Goal: Task Accomplishment & Management: Manage account settings

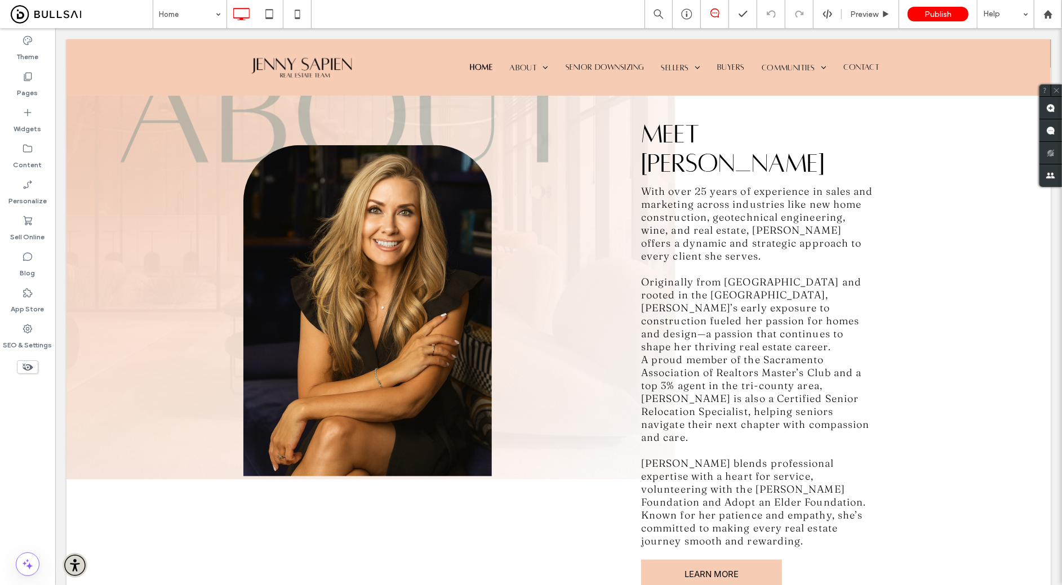
scroll to position [474, 0]
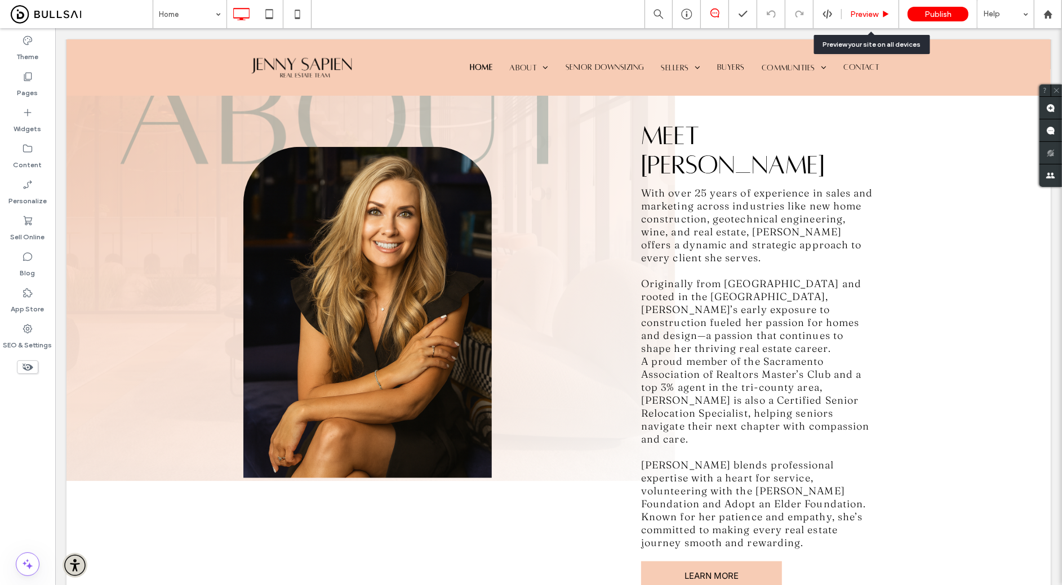
click at [866, 14] on span "Preview" at bounding box center [864, 15] width 28 height 10
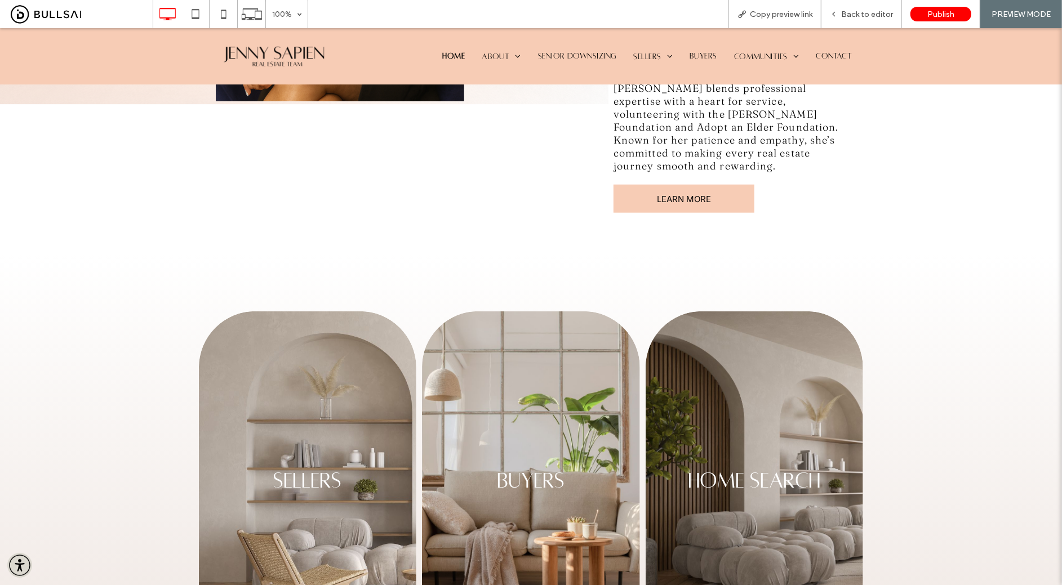
scroll to position [770, 0]
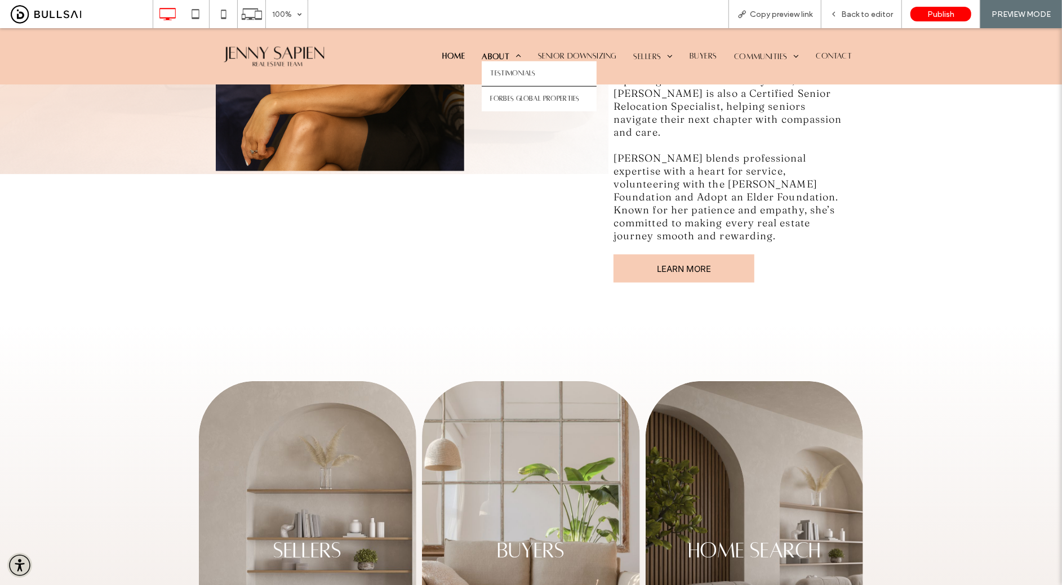
click at [503, 52] on span "About" at bounding box center [501, 56] width 39 height 10
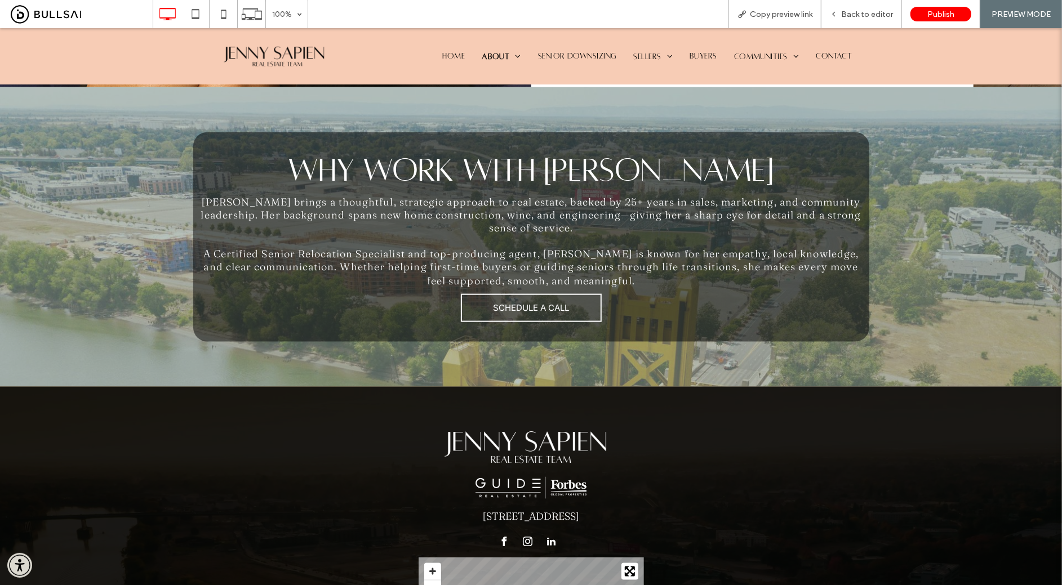
scroll to position [649, 0]
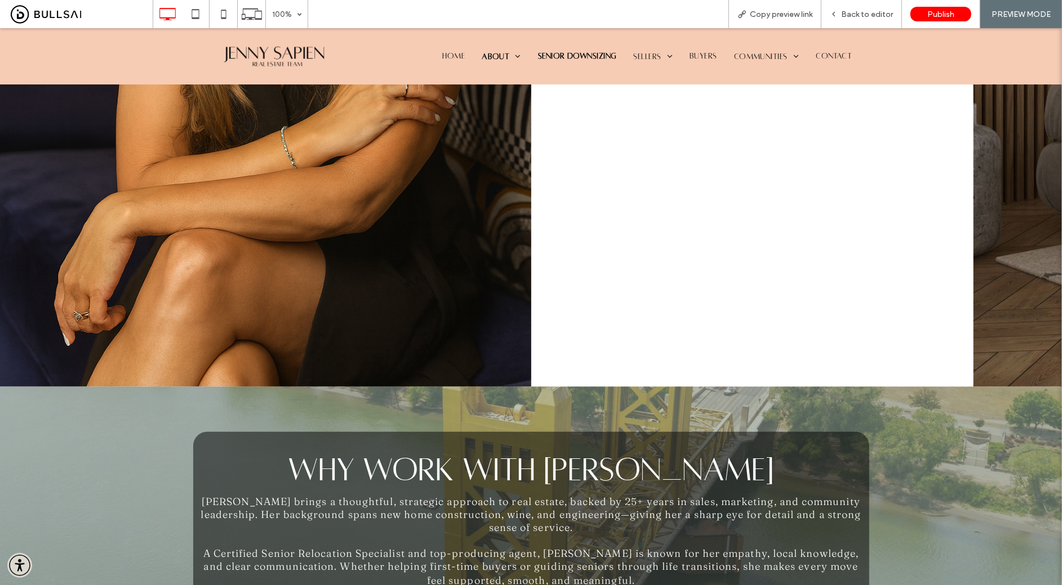
click at [597, 54] on span "Senior Downsizing" at bounding box center [577, 55] width 79 height 9
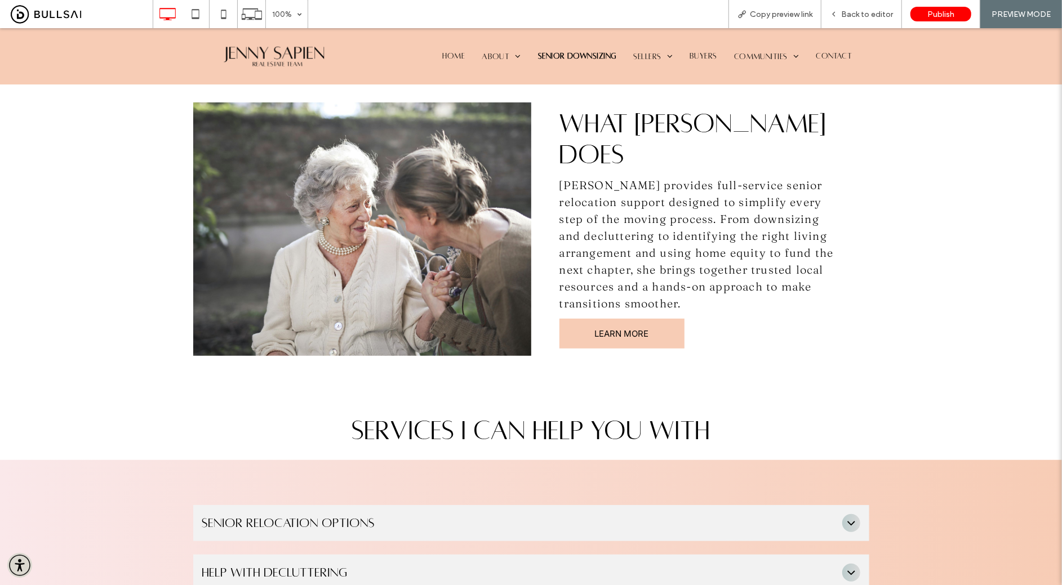
scroll to position [323, 0]
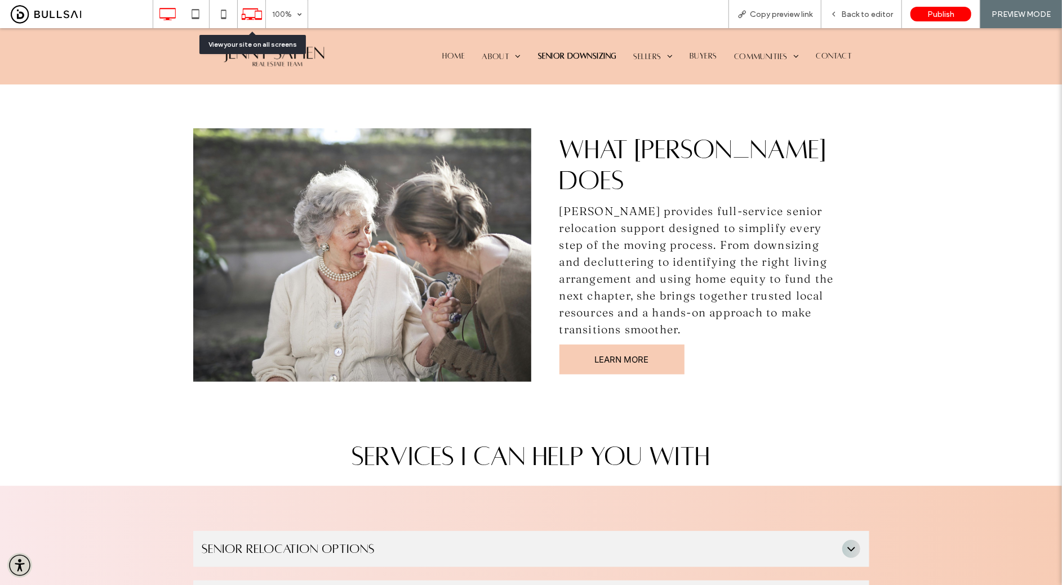
click at [253, 19] on use at bounding box center [252, 13] width 20 height 11
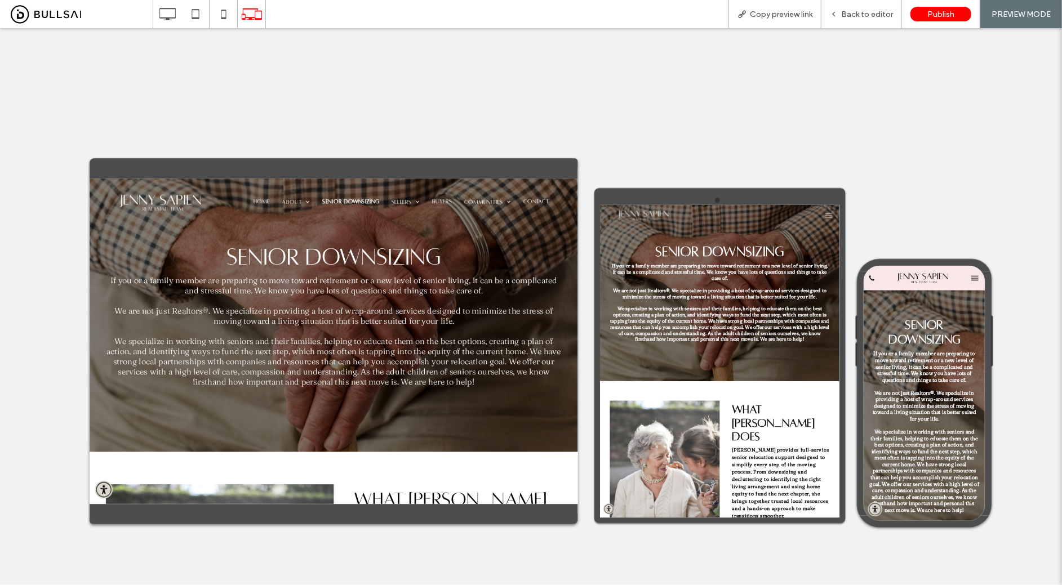
scroll to position [0, 0]
click at [889, 446] on span "If you or a family member are preparing to move toward retirement or a new leve…" at bounding box center [968, 440] width 176 height 56
click at [1061, 287] on button "menu" at bounding box center [1056, 287] width 23 height 23
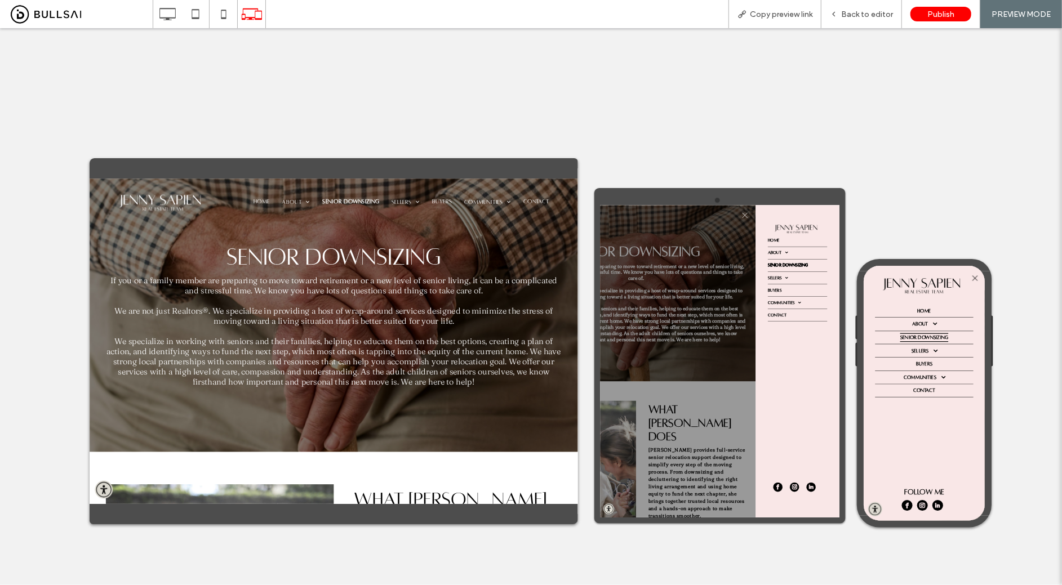
click at [933, 228] on span "menu" at bounding box center [934, 227] width 13 height 13
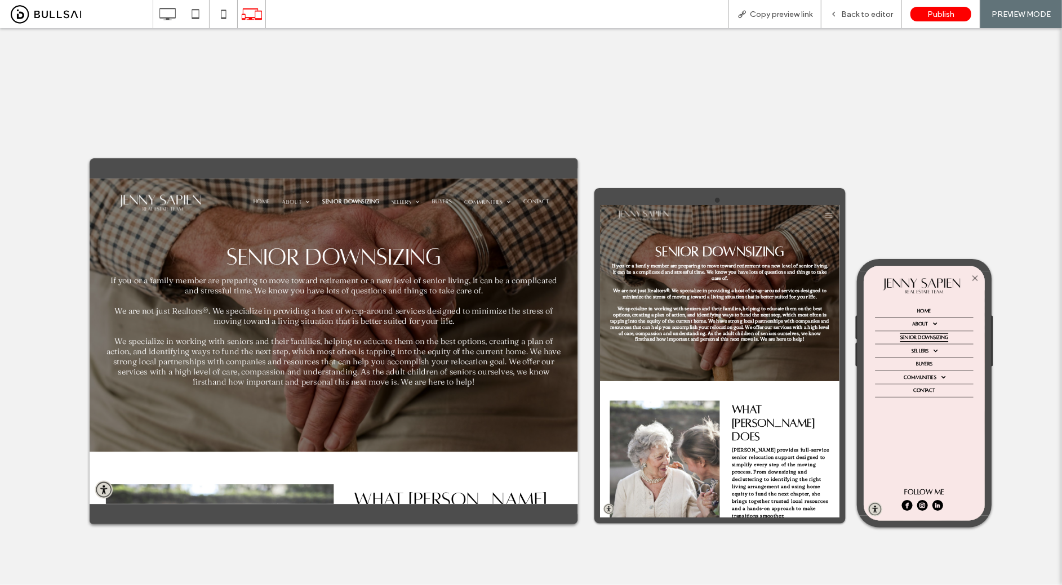
click at [699, 226] on img at bounding box center [703, 228] width 162 height 30
click at [1053, 286] on button "menu" at bounding box center [1056, 287] width 23 height 23
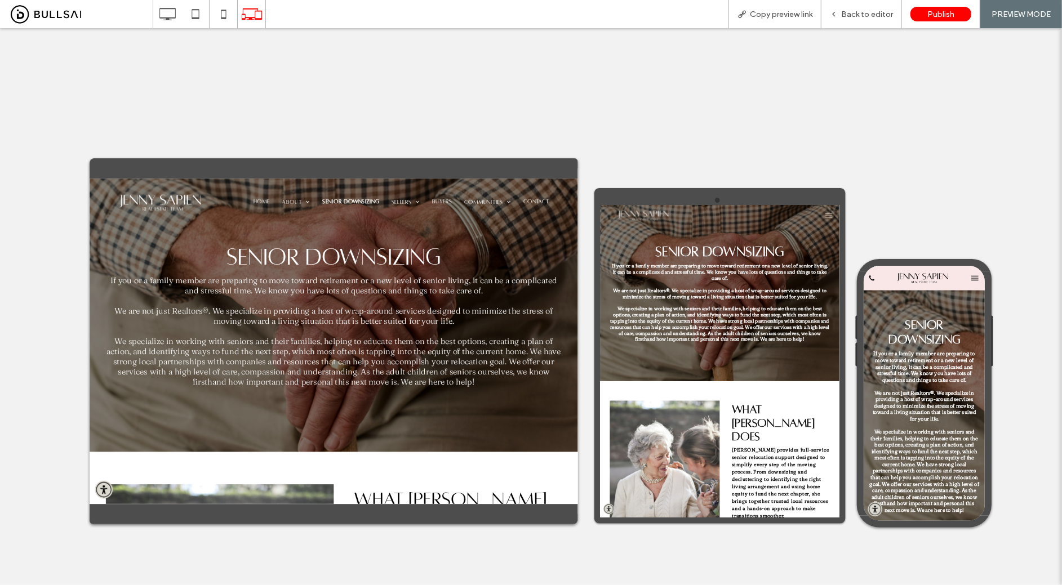
click at [982, 290] on img at bounding box center [968, 286] width 123 height 23
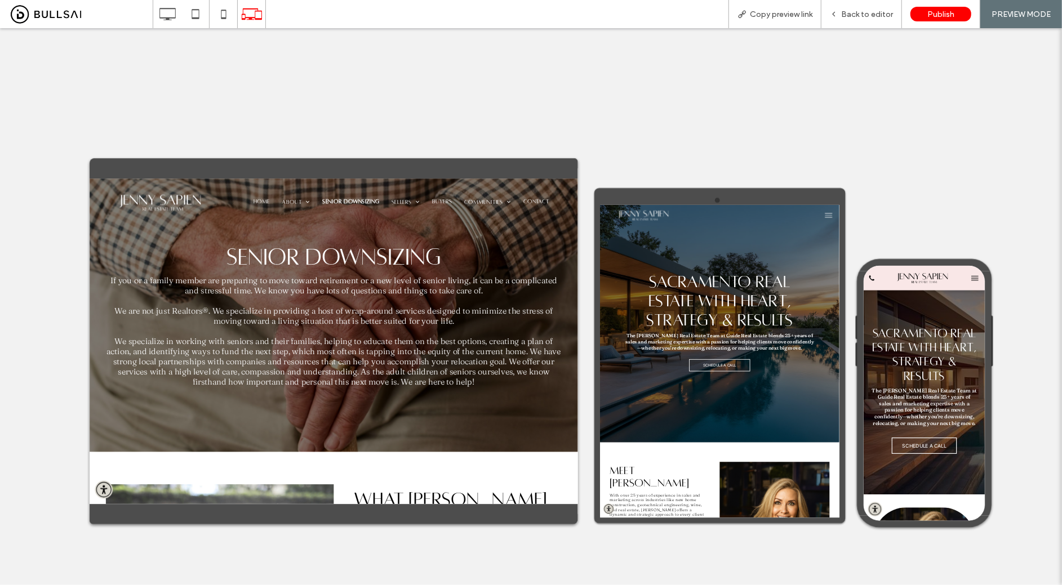
scroll to position [66, 0]
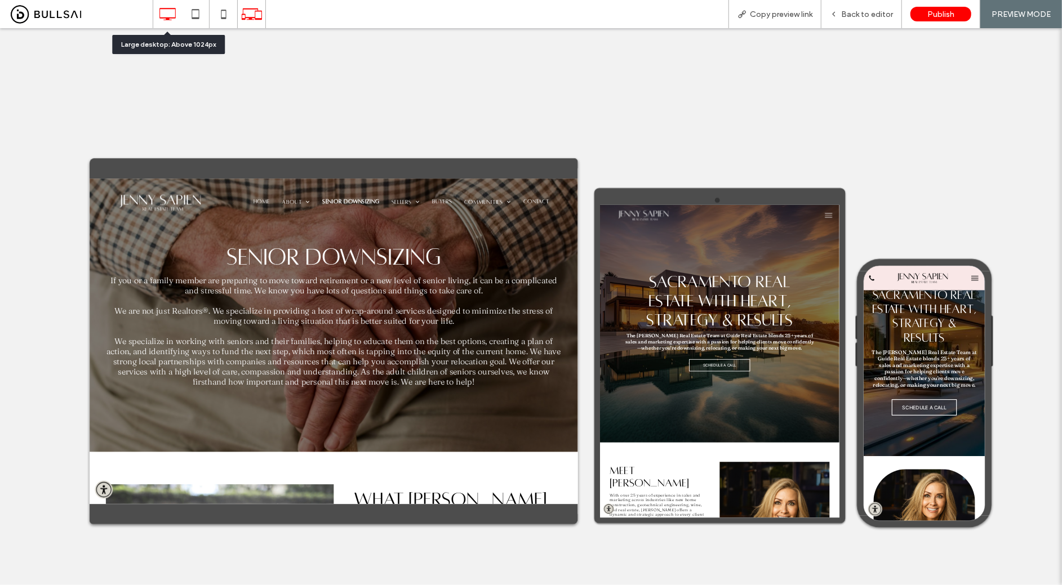
click at [166, 12] on icon at bounding box center [167, 14] width 23 height 23
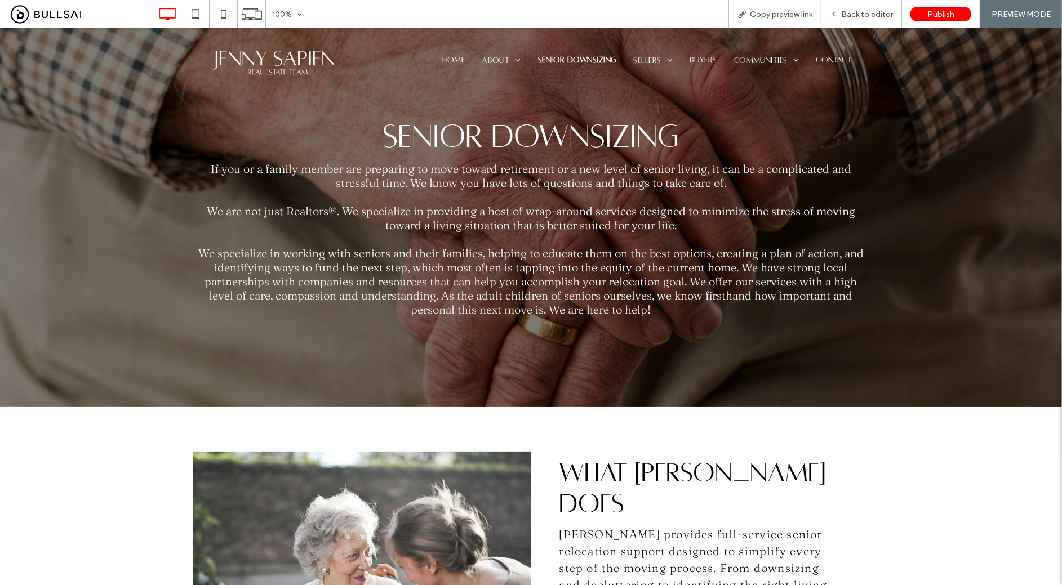
scroll to position [0, 0]
click at [825, 59] on span "Contact" at bounding box center [834, 59] width 36 height 9
click at [846, 62] on span "Contact" at bounding box center [834, 59] width 36 height 9
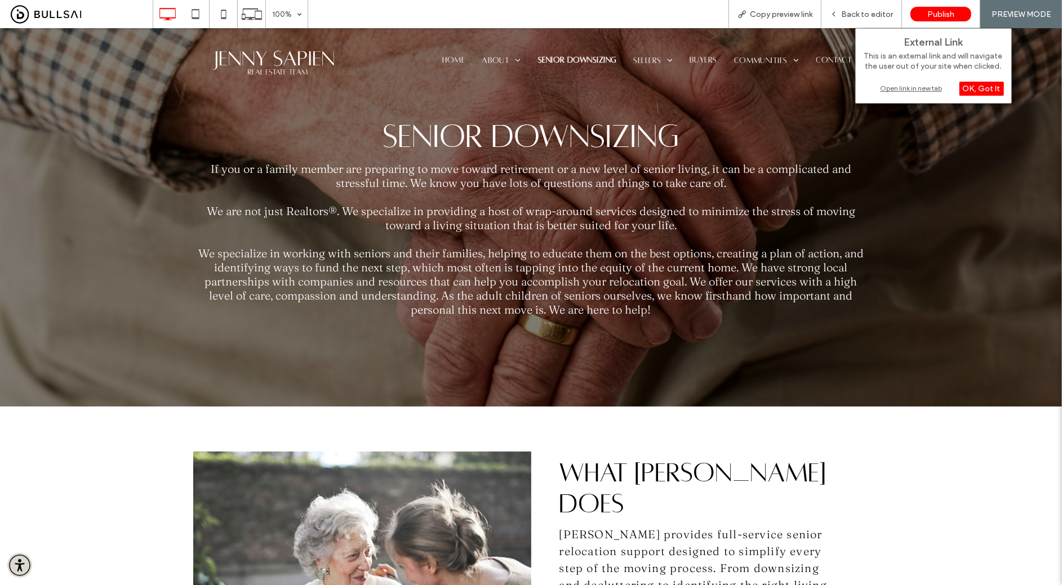
click at [894, 87] on div "Open link in new tab" at bounding box center [933, 88] width 141 height 12
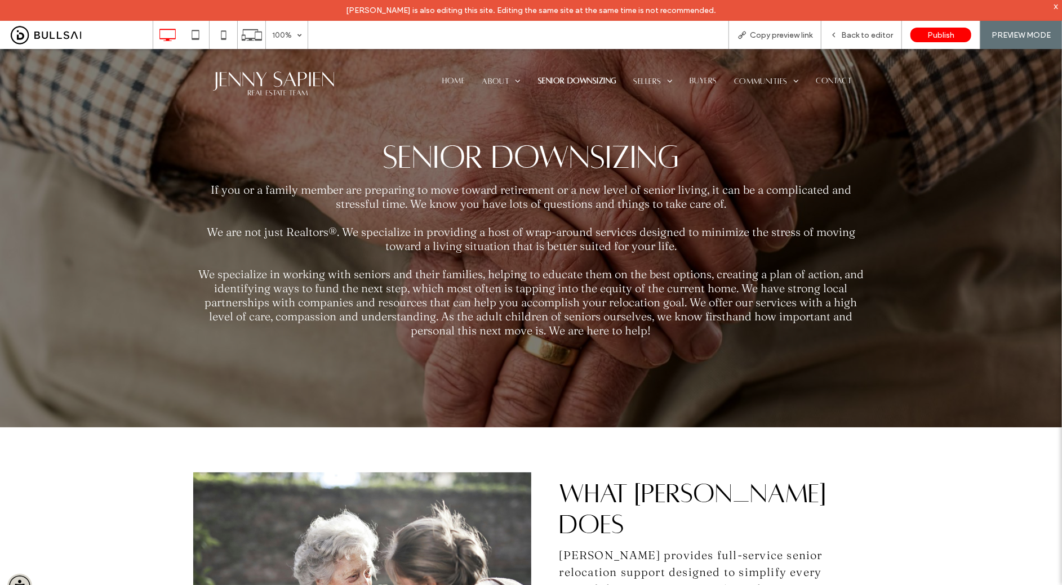
click at [290, 77] on img at bounding box center [277, 83] width 169 height 32
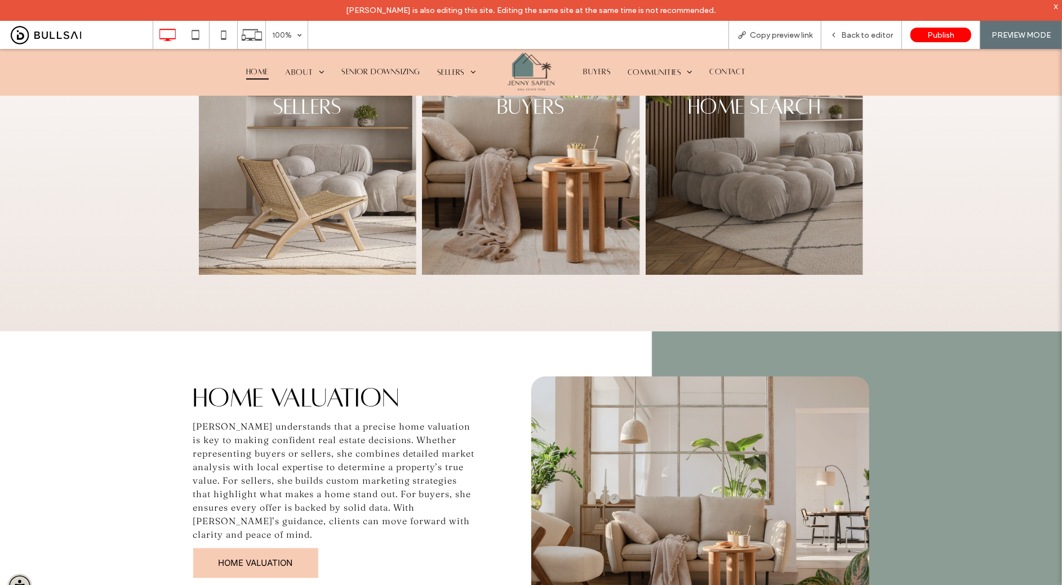
scroll to position [1235, 0]
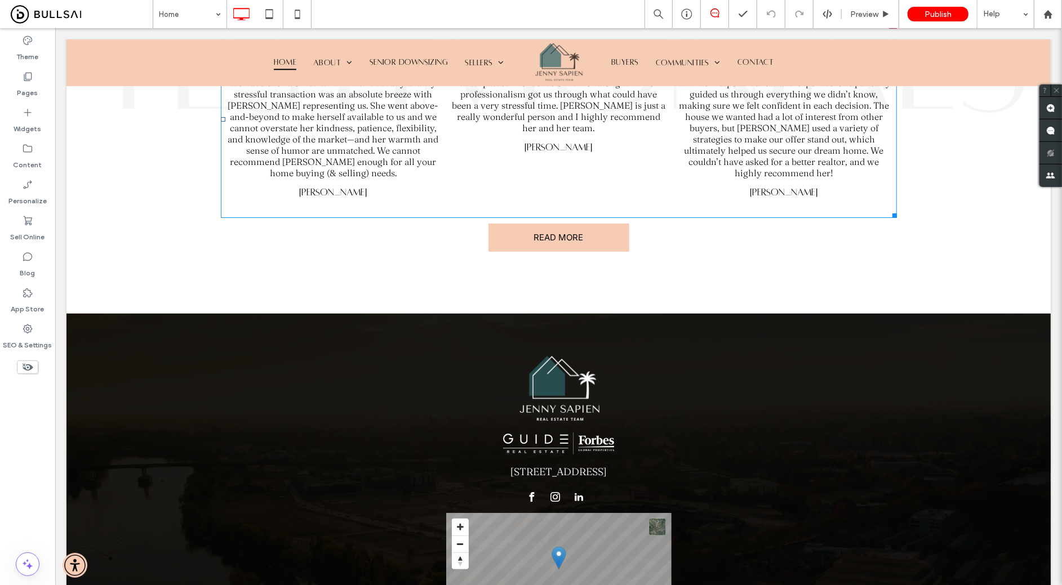
scroll to position [3234, 0]
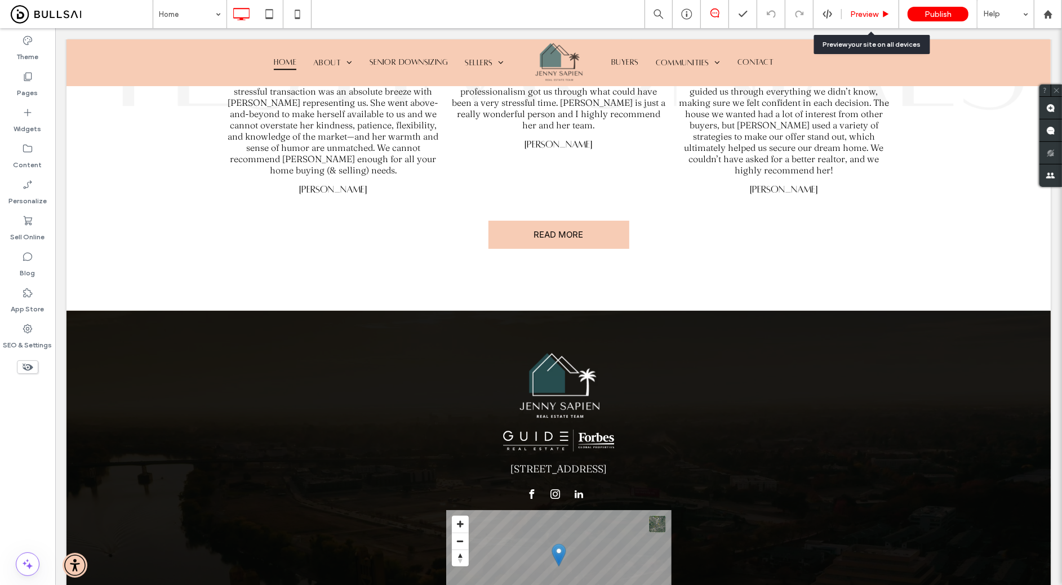
click at [864, 13] on span "Preview" at bounding box center [864, 15] width 28 height 10
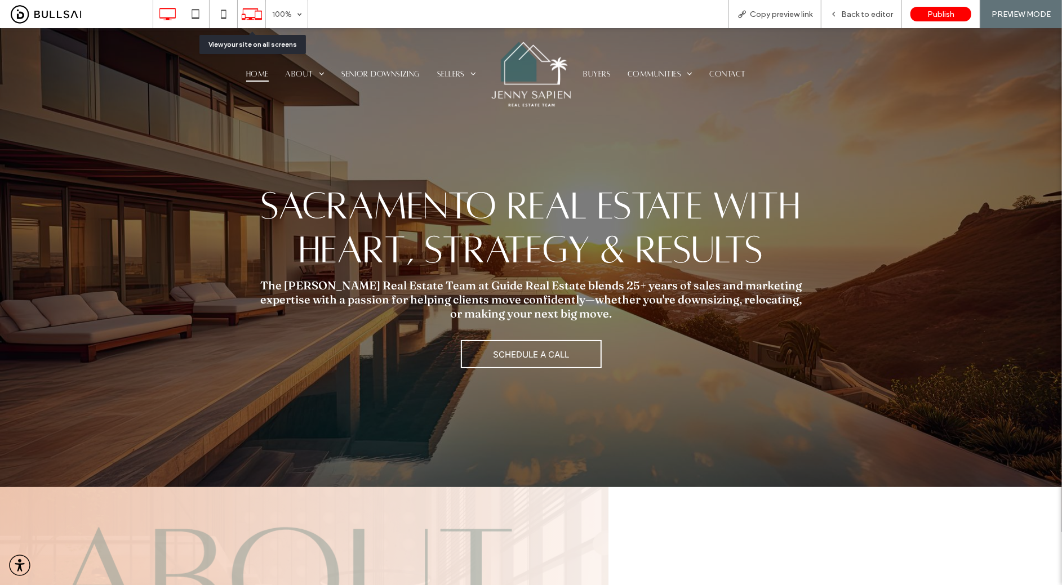
click at [255, 13] on use at bounding box center [252, 13] width 20 height 11
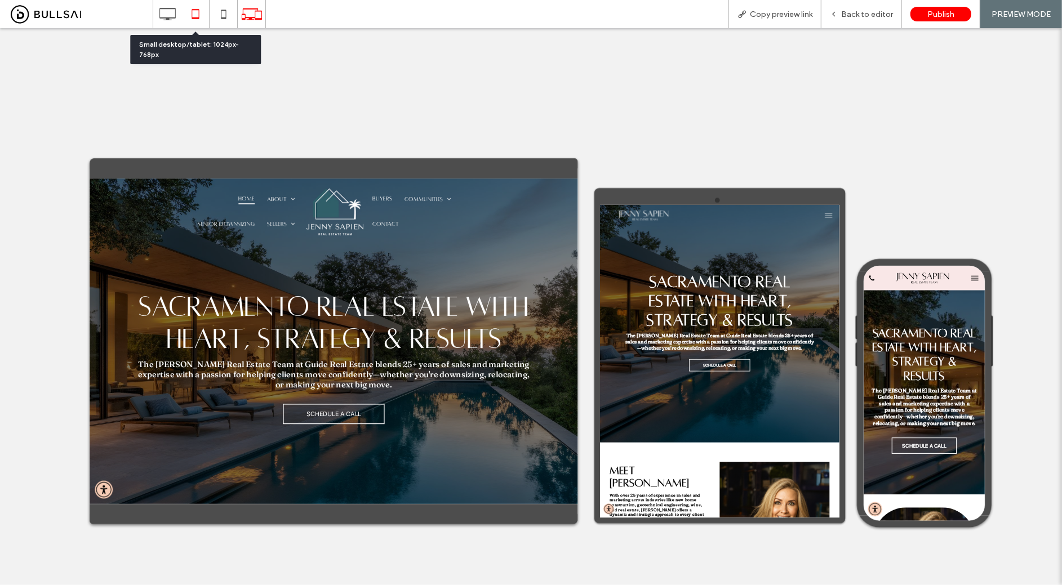
click at [194, 10] on use at bounding box center [195, 14] width 7 height 10
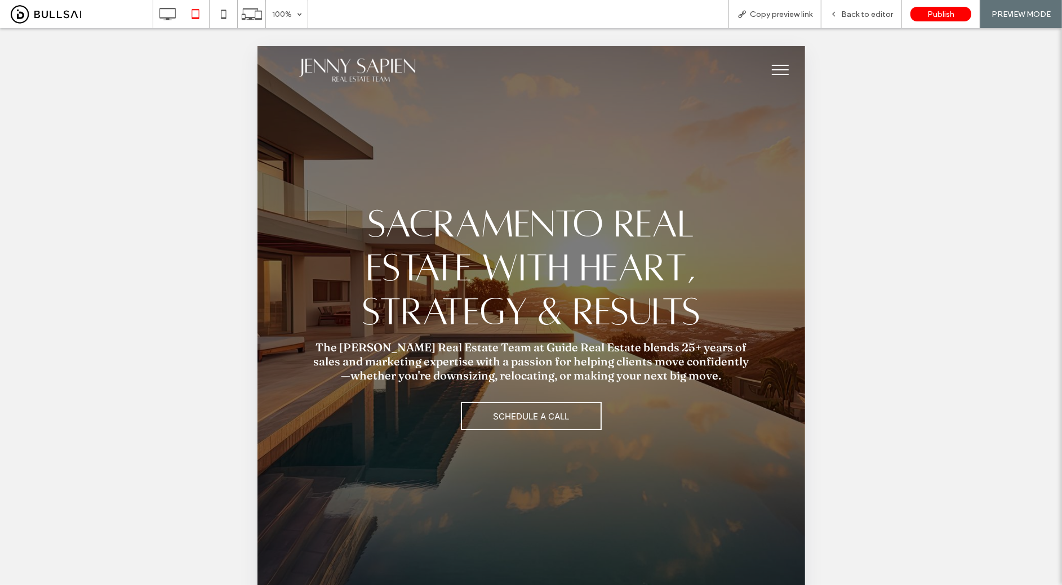
click at [784, 70] on button "menu" at bounding box center [779, 69] width 29 height 29
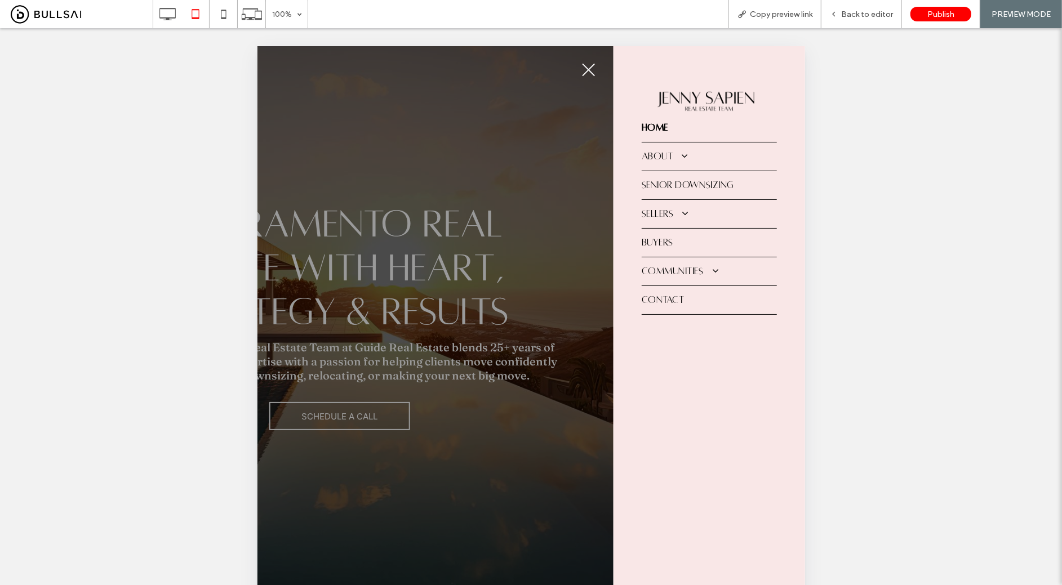
click at [588, 67] on button "menu" at bounding box center [587, 69] width 29 height 29
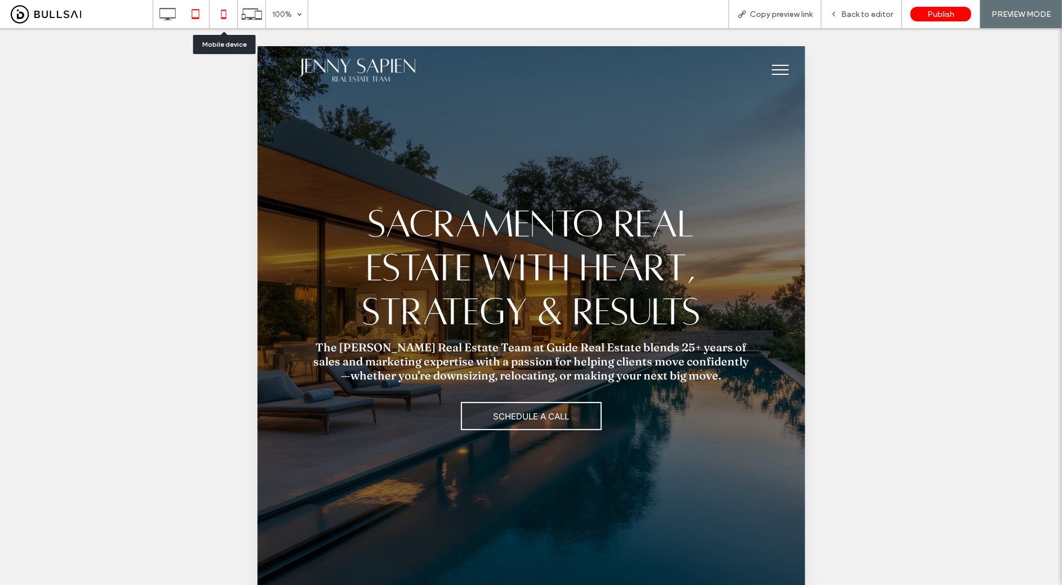
click at [224, 14] on icon at bounding box center [223, 14] width 23 height 23
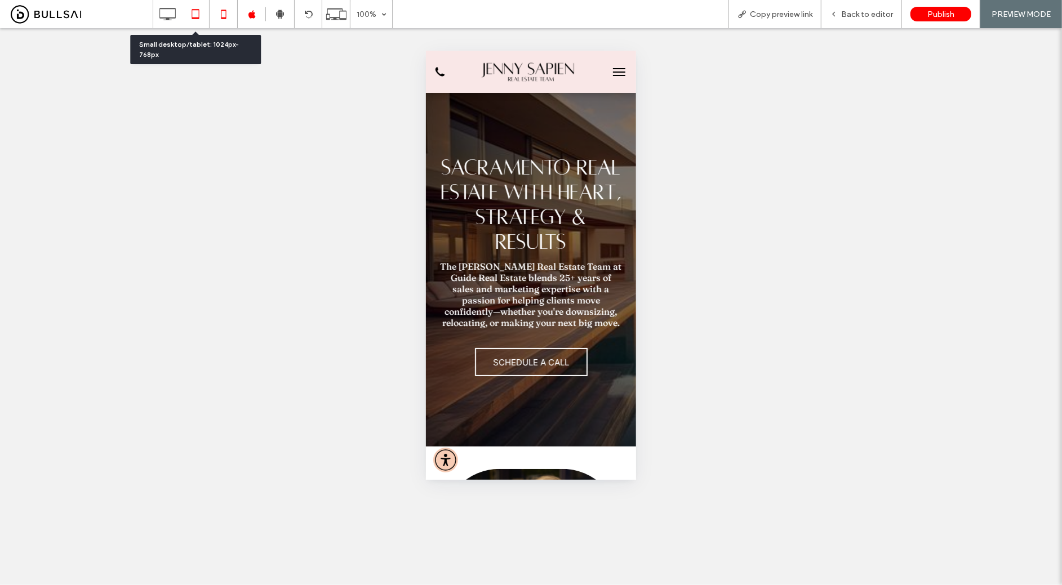
click at [192, 15] on icon at bounding box center [195, 14] width 23 height 23
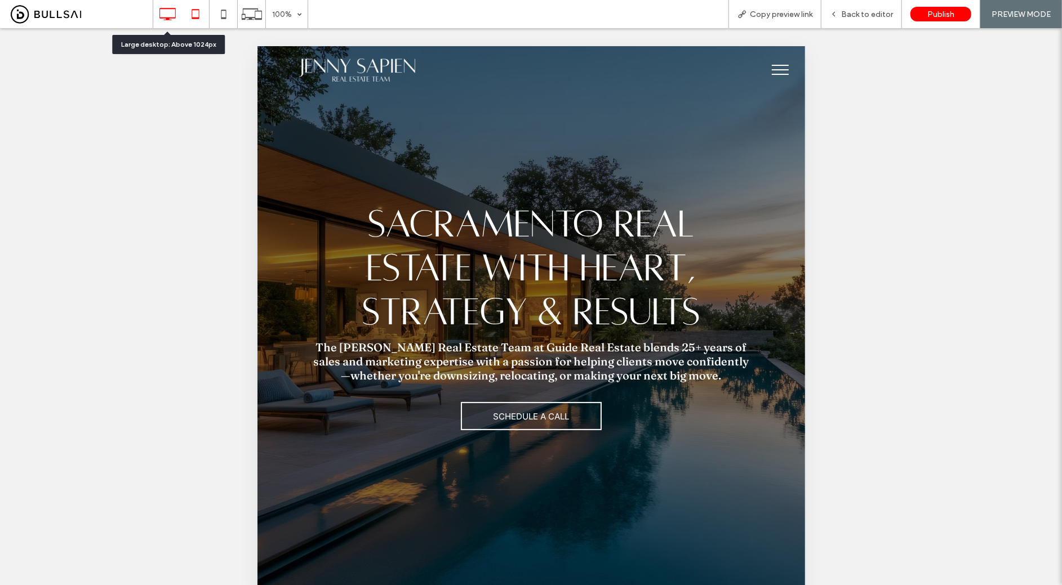
click at [161, 15] on icon at bounding box center [167, 14] width 23 height 23
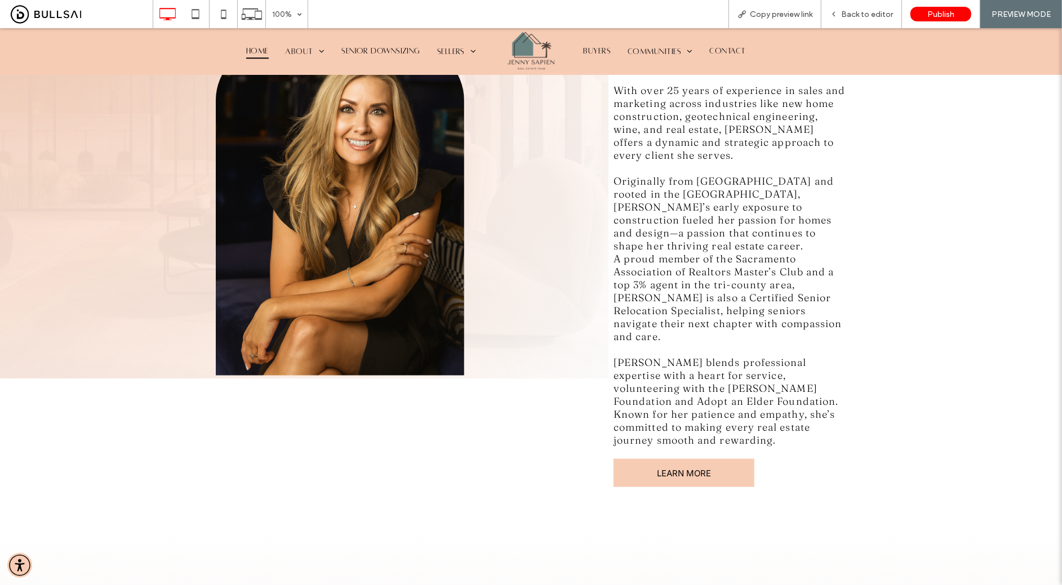
scroll to position [566, 0]
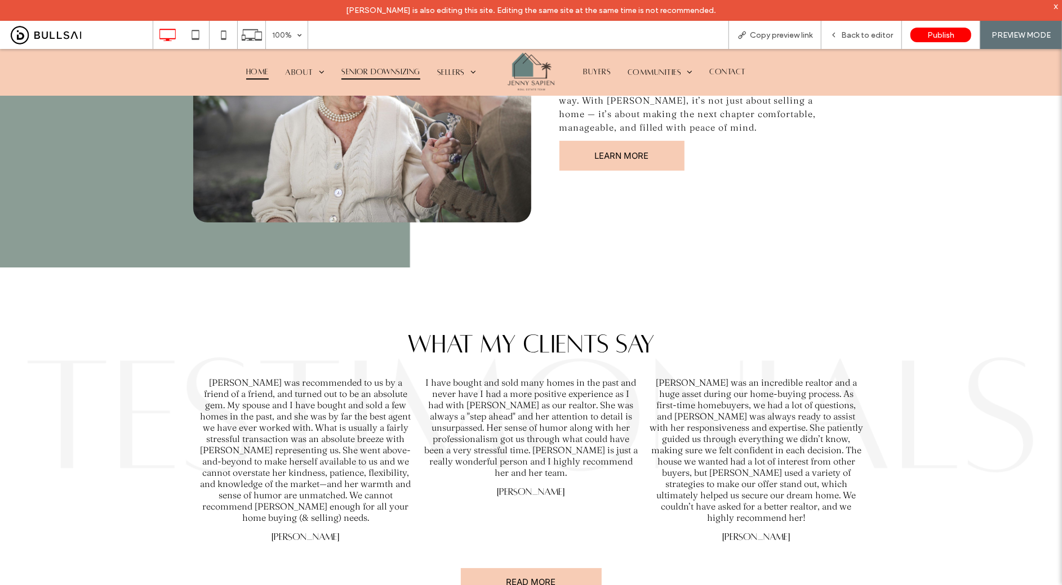
scroll to position [2968, 0]
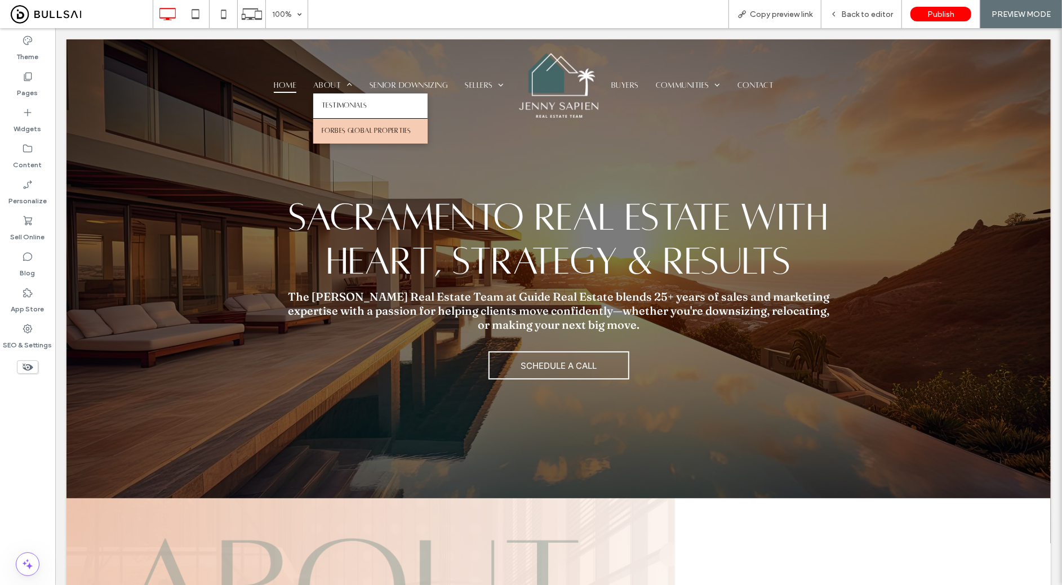
click at [343, 135] on span "Forbes Global Properties" at bounding box center [365, 131] width 89 height 8
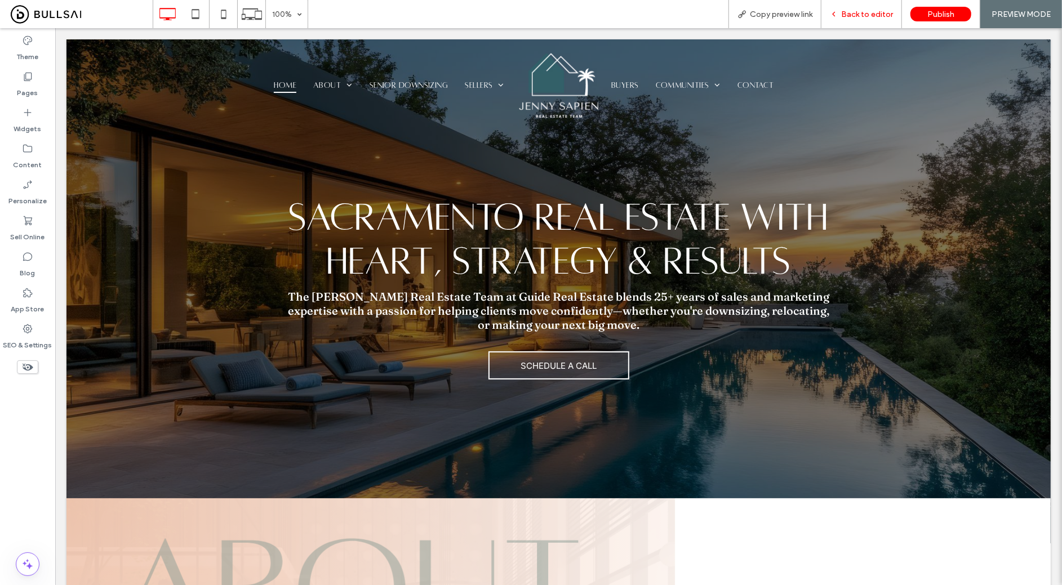
click at [850, 19] on div "Back to editor" at bounding box center [861, 14] width 81 height 28
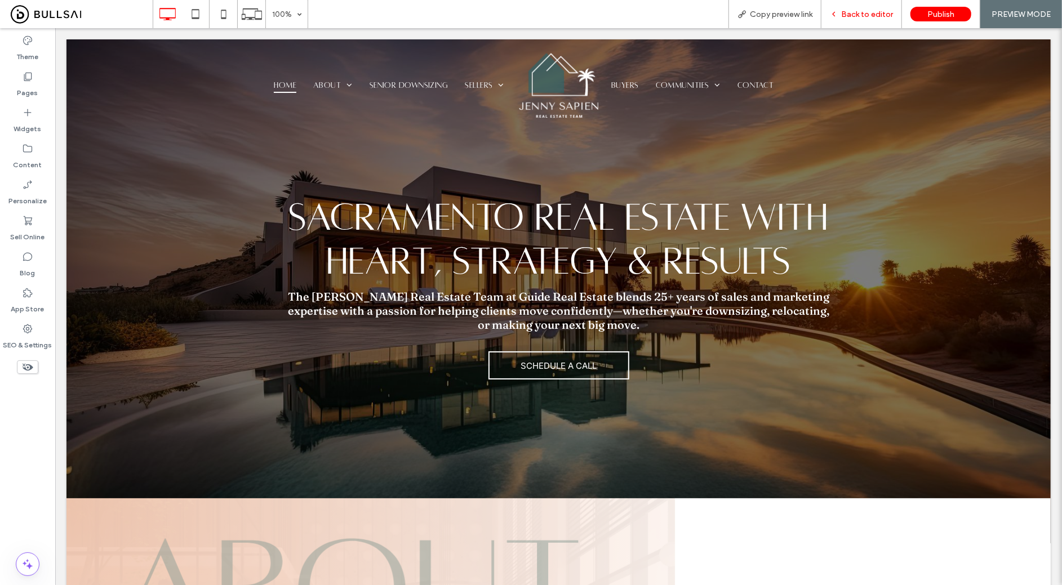
click at [857, 12] on span "Back to editor" at bounding box center [867, 15] width 52 height 10
click at [850, 17] on span "Back to editor" at bounding box center [867, 15] width 52 height 10
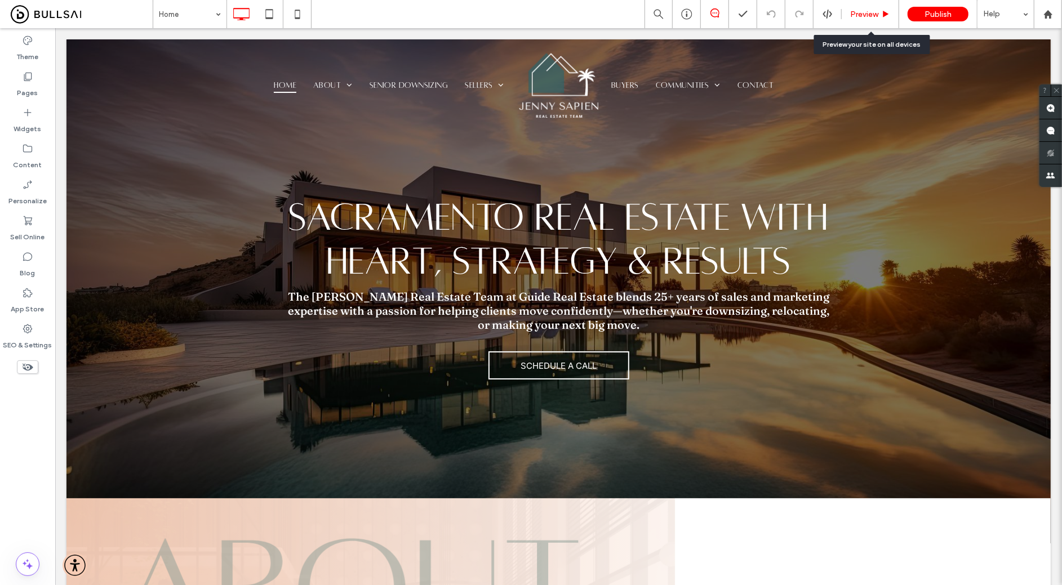
click at [870, 12] on span "Preview" at bounding box center [864, 15] width 28 height 10
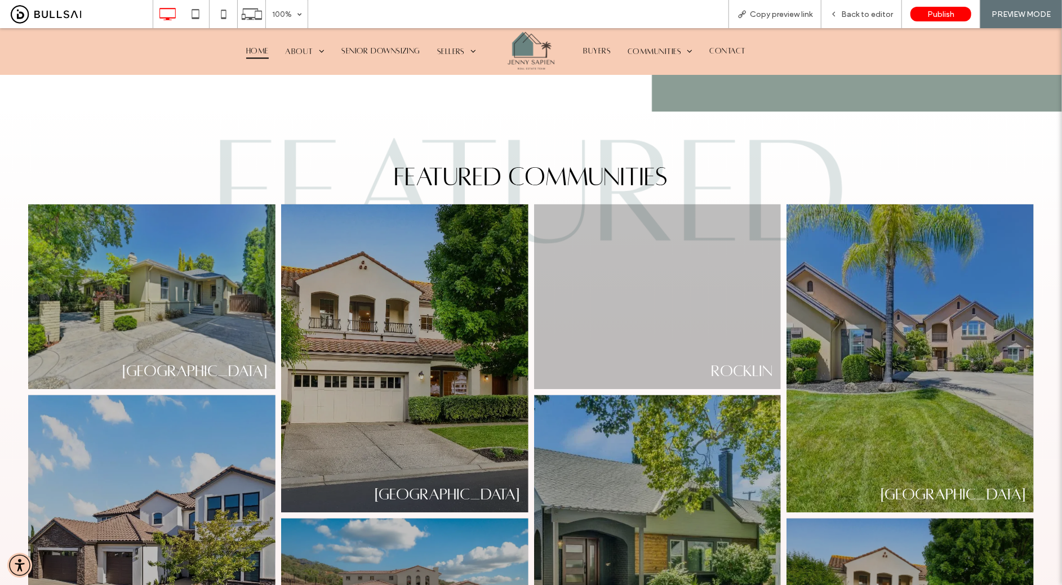
scroll to position [1777, 0]
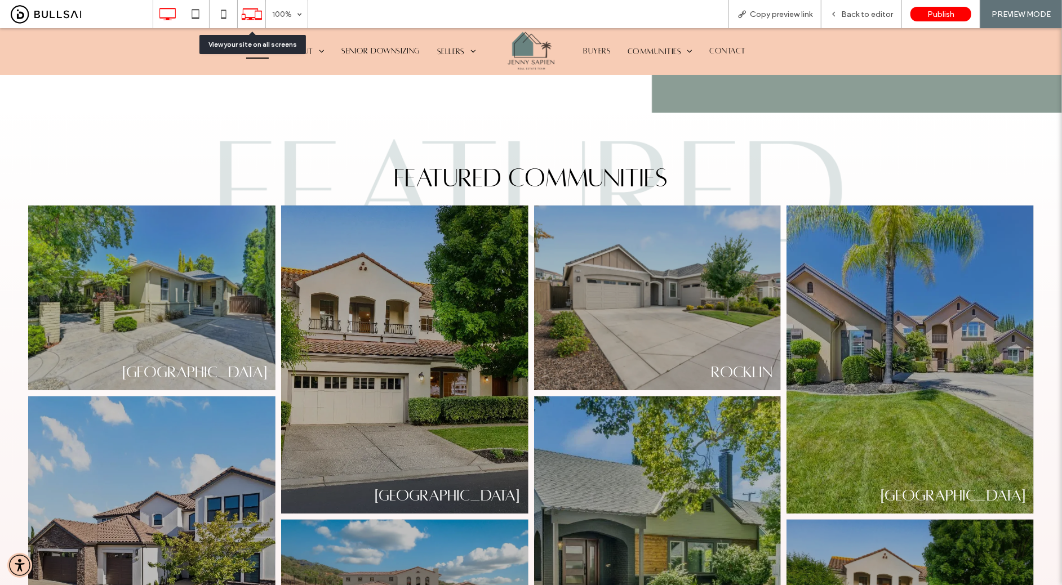
click at [254, 7] on icon at bounding box center [251, 13] width 21 height 21
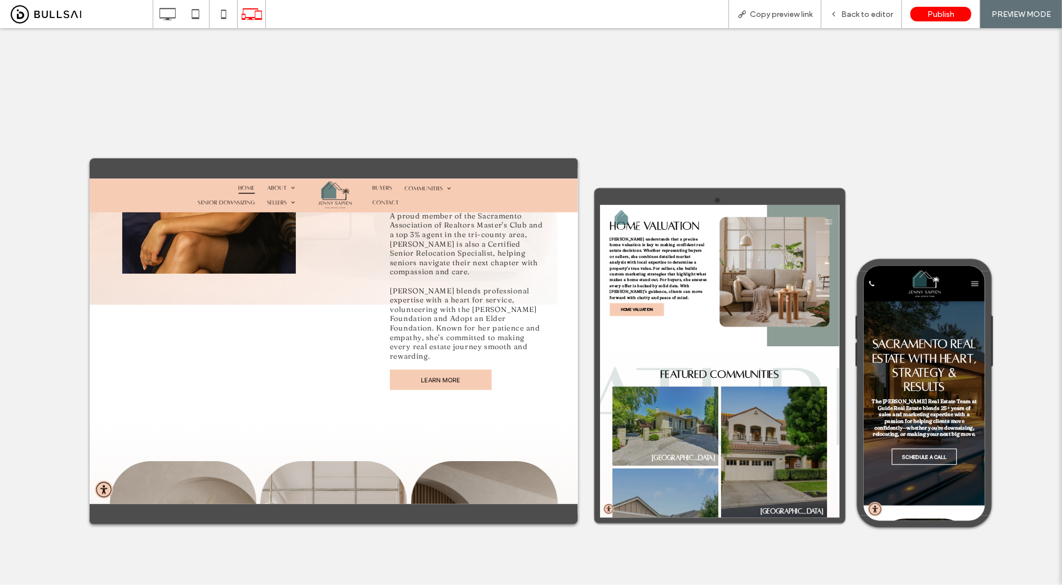
scroll to position [1638, 0]
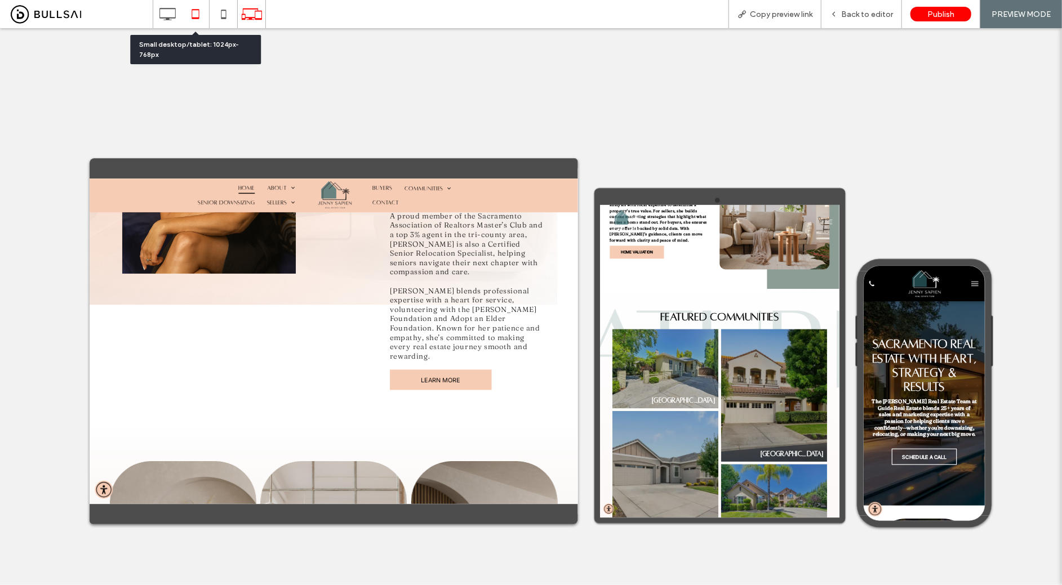
click at [201, 15] on icon at bounding box center [195, 14] width 23 height 23
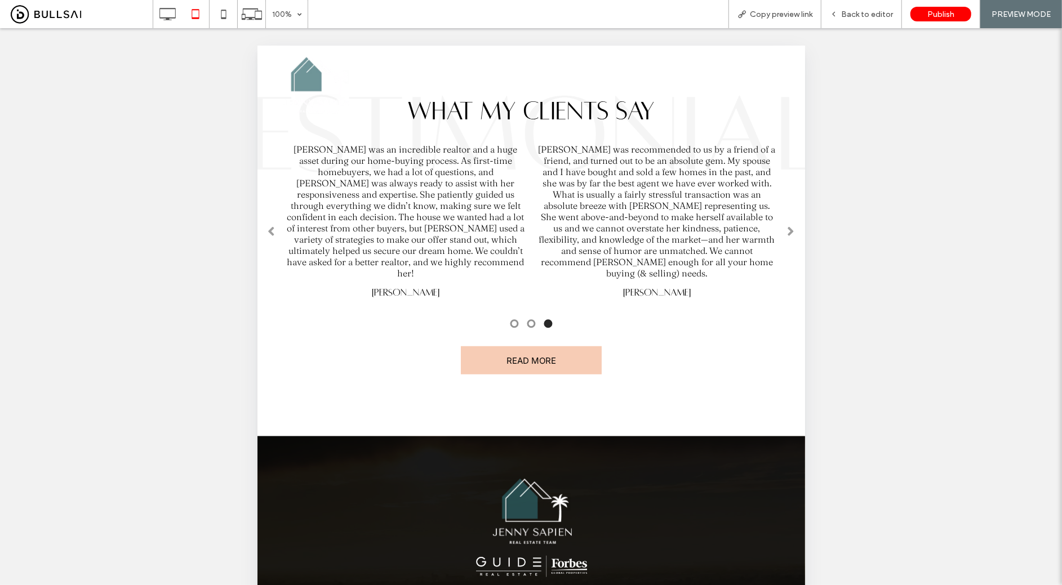
scroll to position [3792, 0]
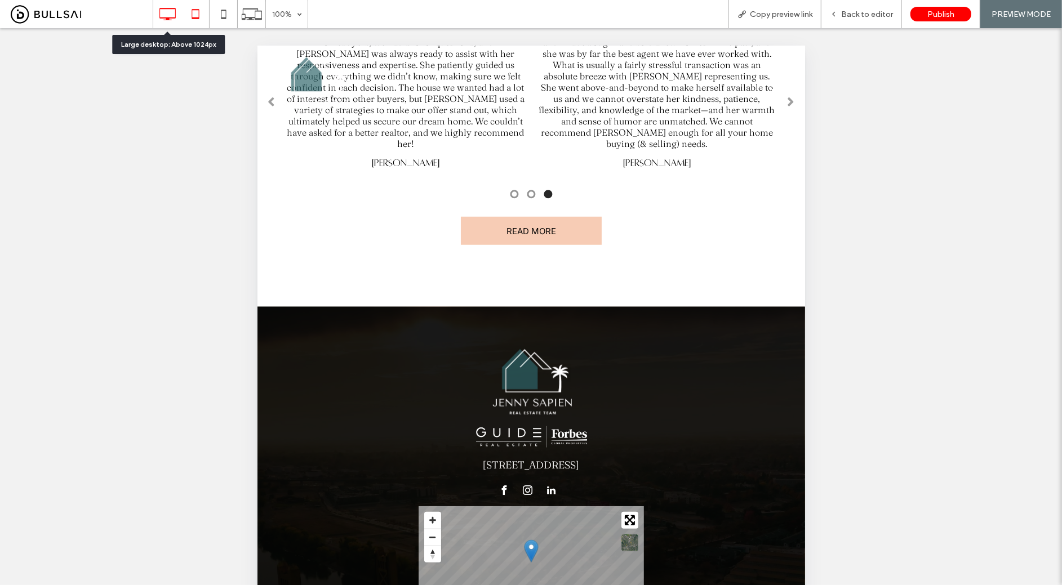
click at [164, 19] on icon at bounding box center [167, 14] width 23 height 23
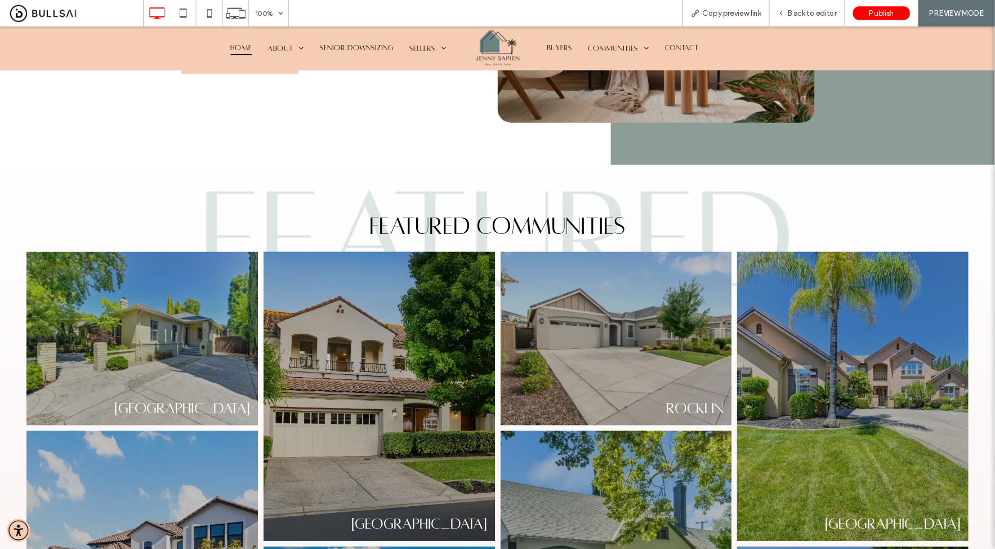
scroll to position [1715, 0]
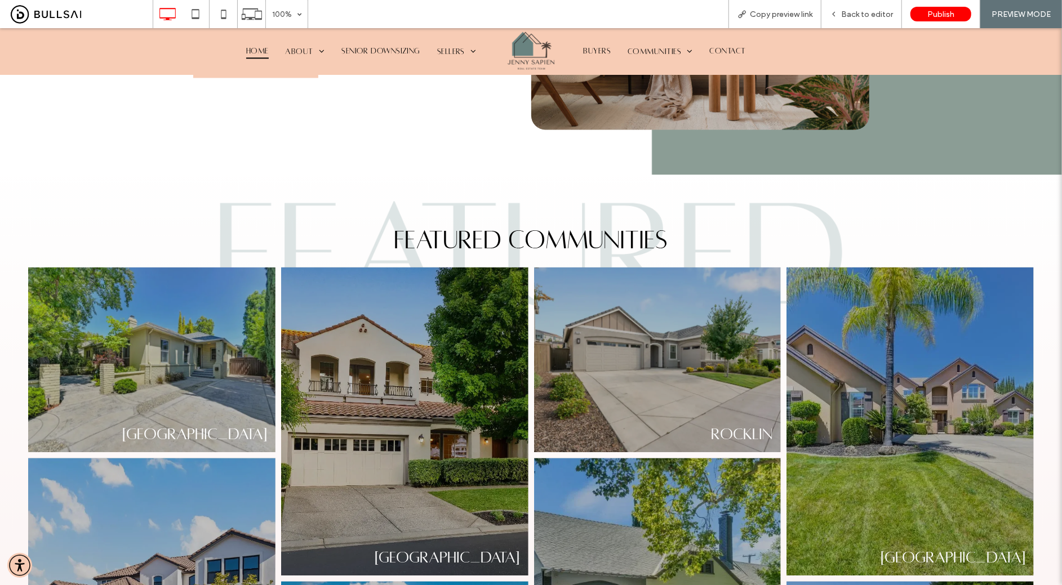
click at [564, 302] on link at bounding box center [657, 358] width 247 height 185
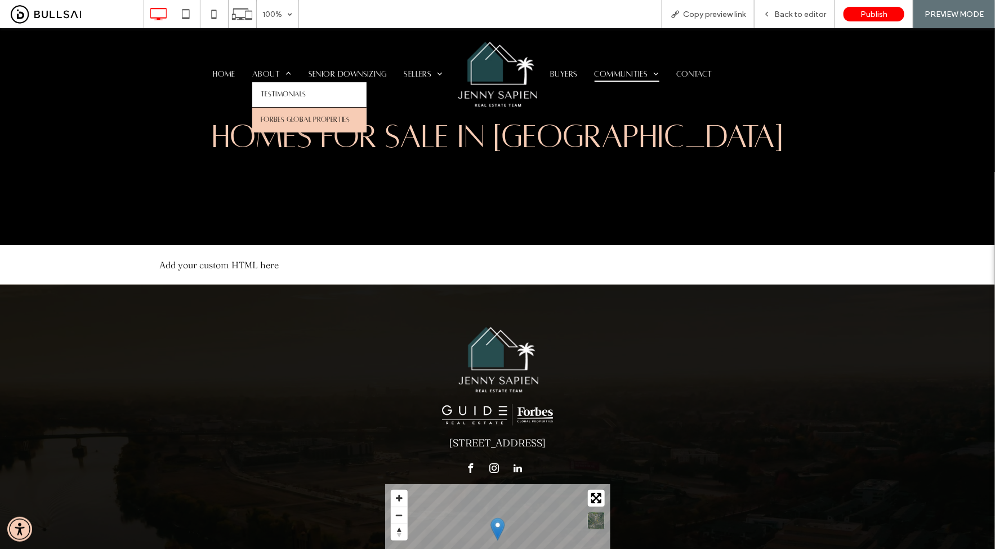
click at [281, 116] on span "Forbes Global Properties" at bounding box center [305, 119] width 89 height 8
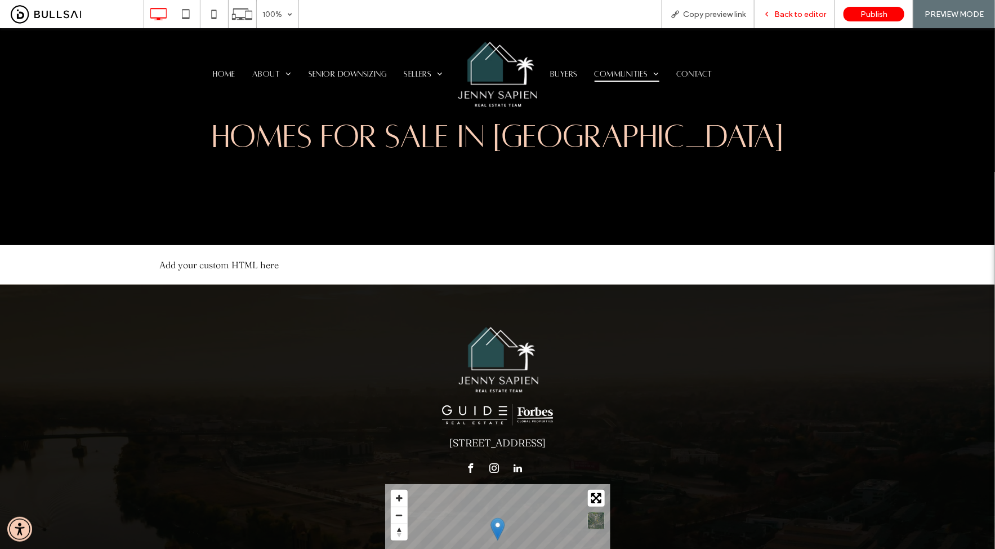
click at [782, 11] on span "Back to editor" at bounding box center [801, 15] width 52 height 10
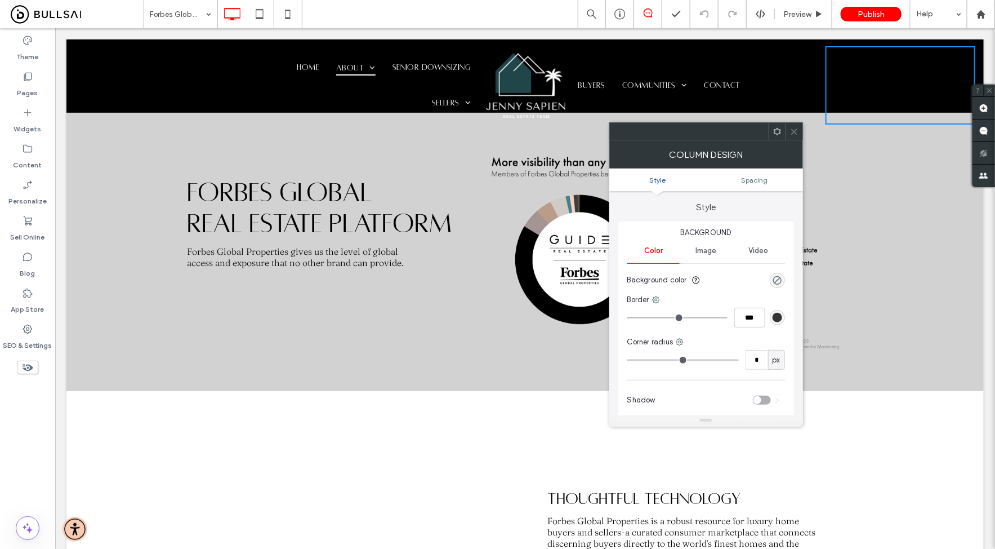
click at [668, 250] on div "Color" at bounding box center [654, 250] width 52 height 25
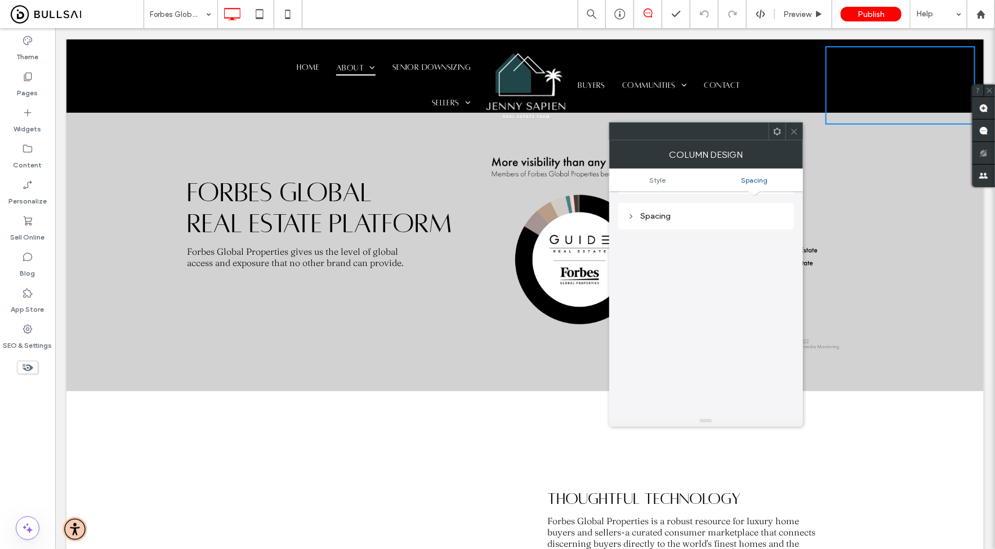
scroll to position [228, 0]
click at [675, 181] on link "Style" at bounding box center [658, 180] width 97 height 8
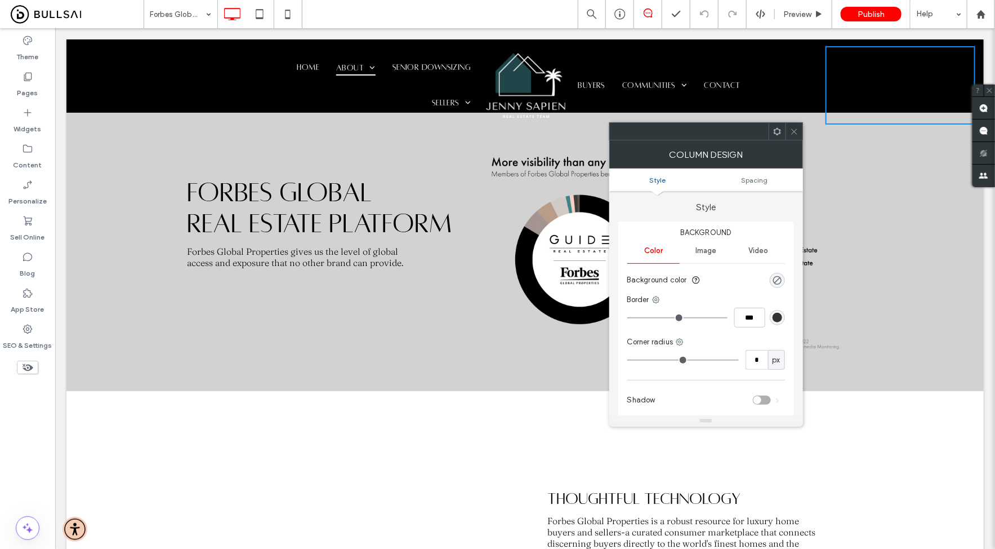
scroll to position [0, 0]
click at [715, 251] on span "Image" at bounding box center [706, 250] width 21 height 9
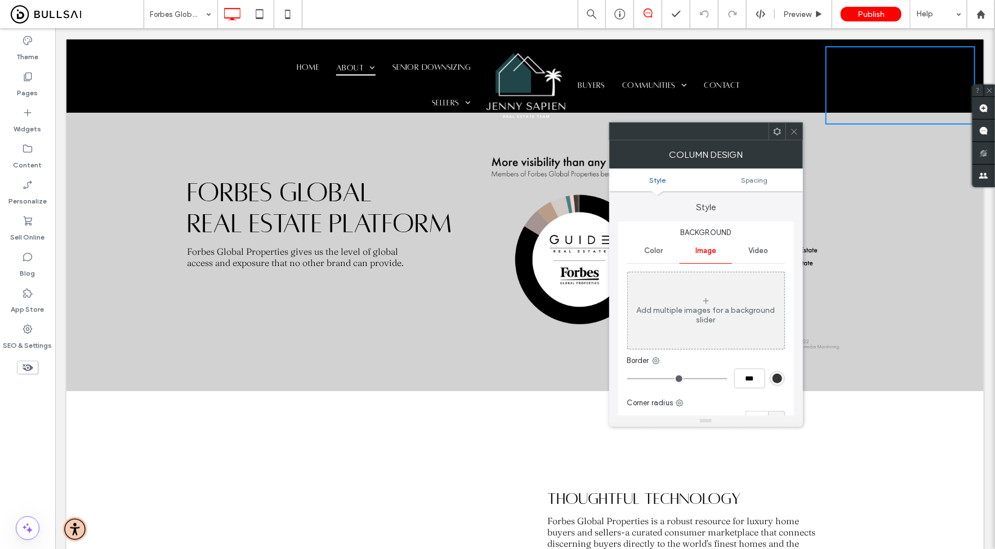
click at [659, 250] on span "Color" at bounding box center [653, 250] width 19 height 9
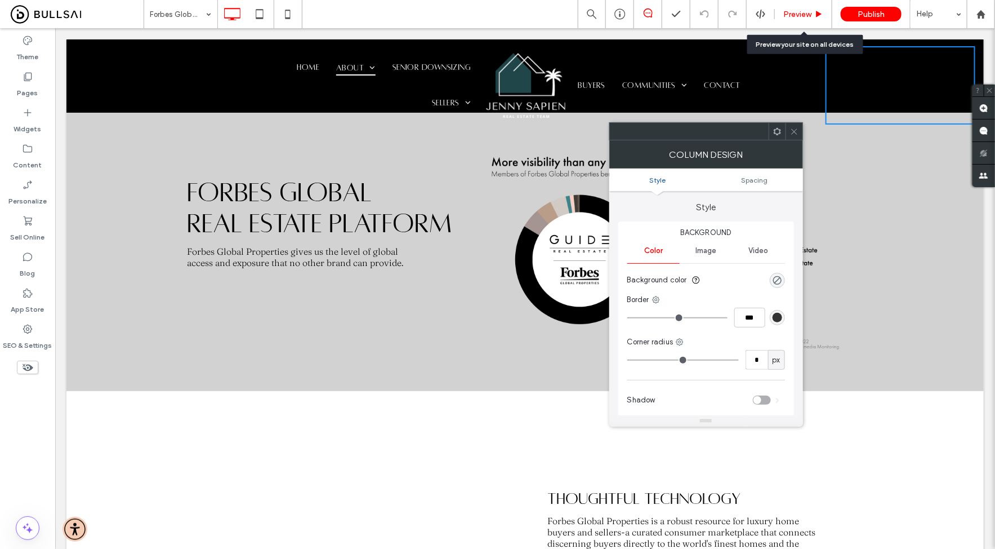
click at [796, 12] on span "Preview" at bounding box center [798, 15] width 28 height 10
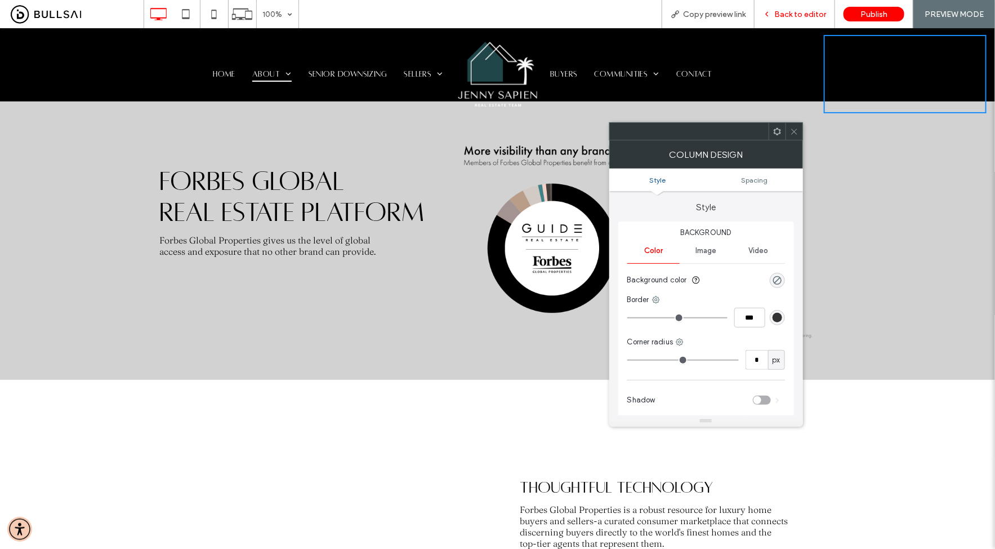
click at [790, 13] on span "Back to editor" at bounding box center [801, 15] width 52 height 10
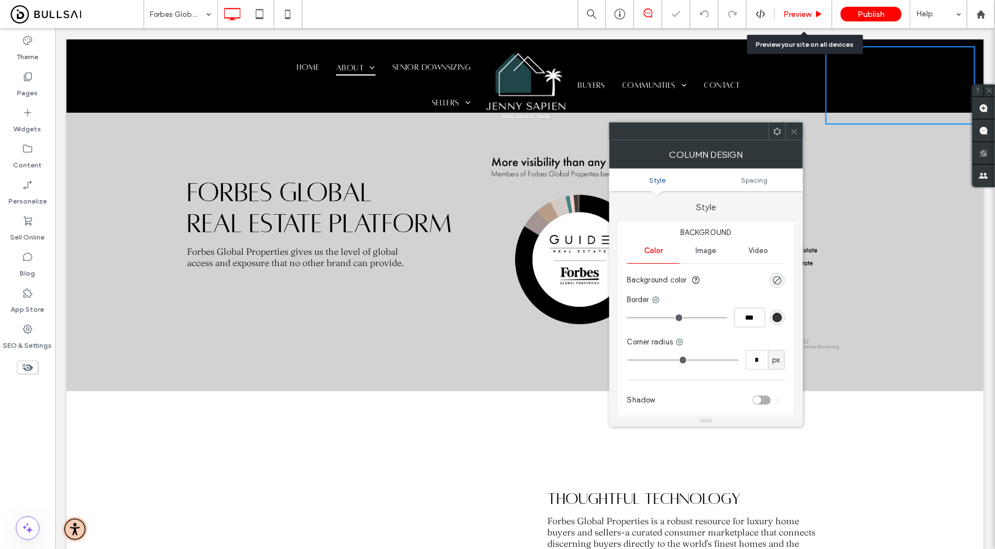
click at [801, 15] on span "Preview" at bounding box center [798, 15] width 28 height 10
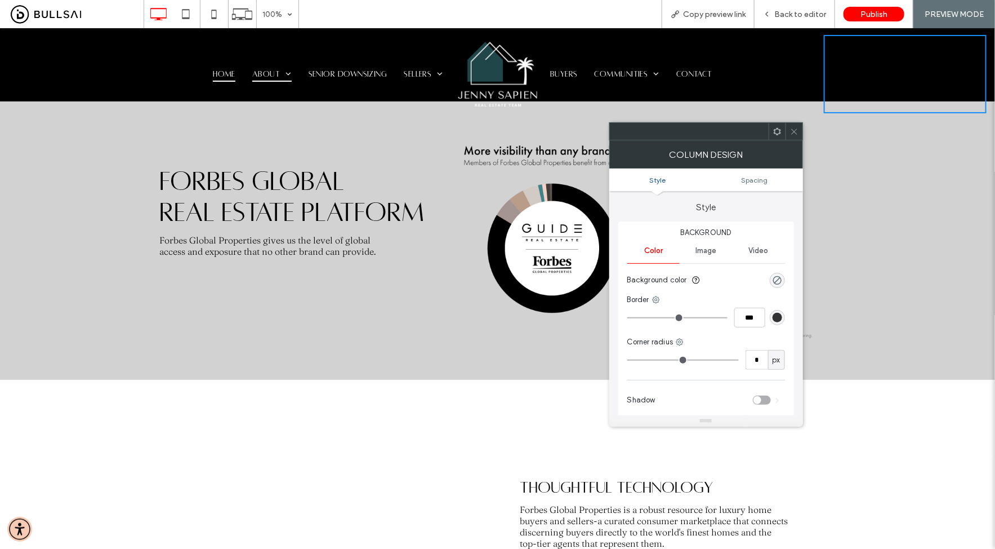
click at [223, 74] on span "Home" at bounding box center [224, 73] width 23 height 15
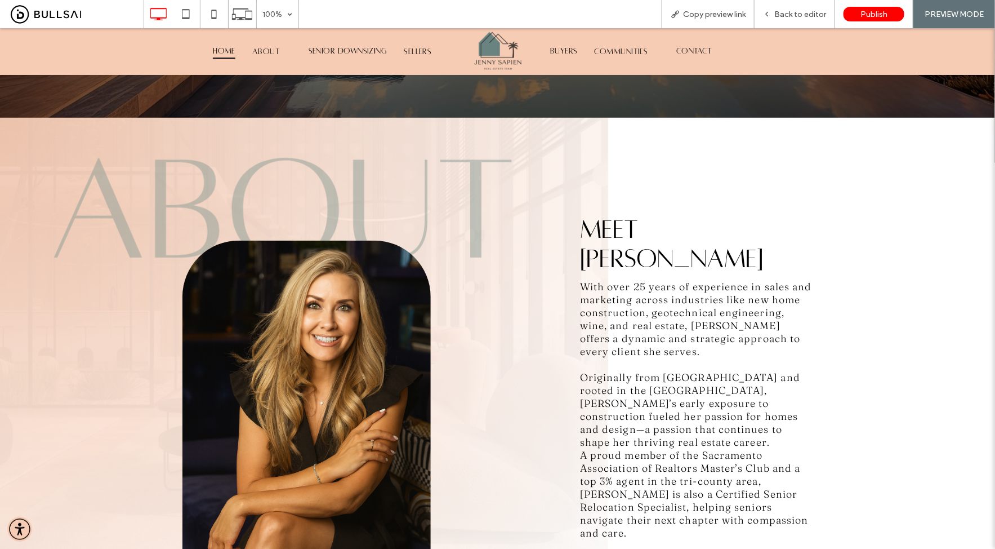
scroll to position [372, 0]
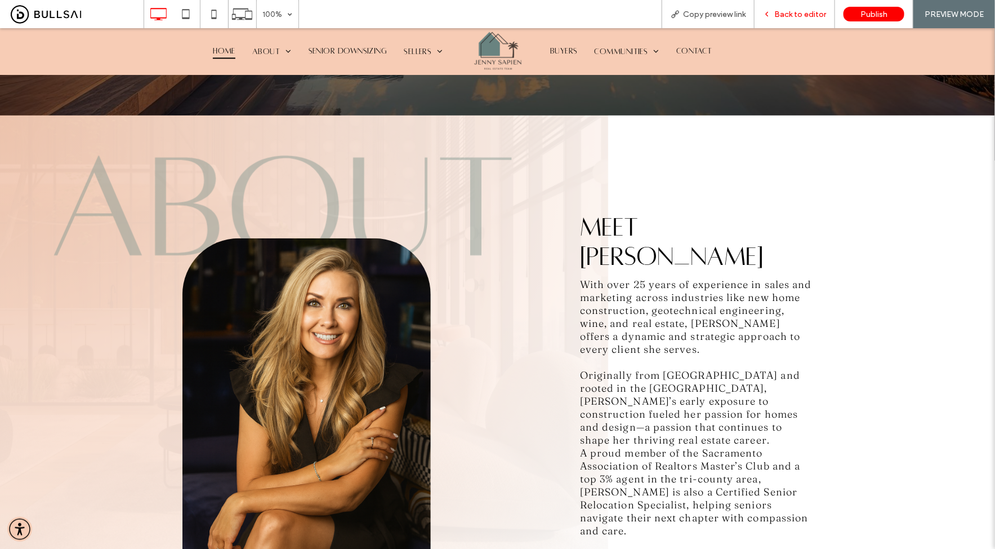
click at [800, 18] on span "Back to editor" at bounding box center [801, 15] width 52 height 10
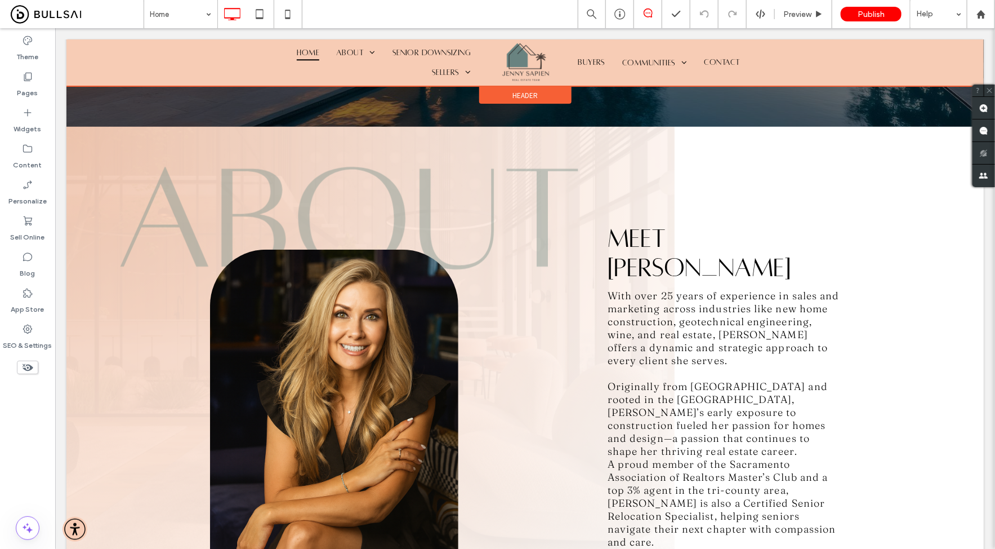
click at [796, 58] on div at bounding box center [525, 62] width 918 height 47
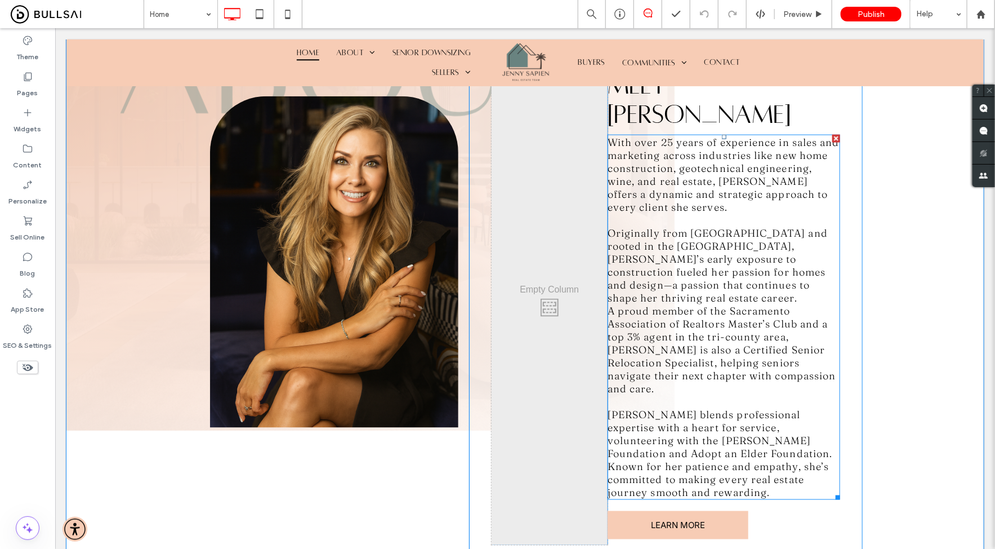
scroll to position [537, 0]
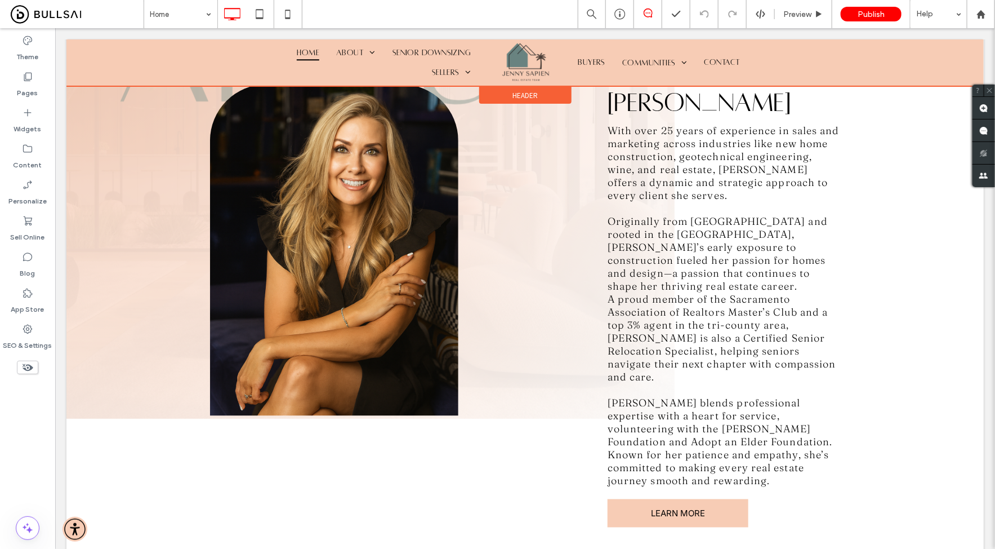
click at [838, 56] on div at bounding box center [525, 62] width 918 height 47
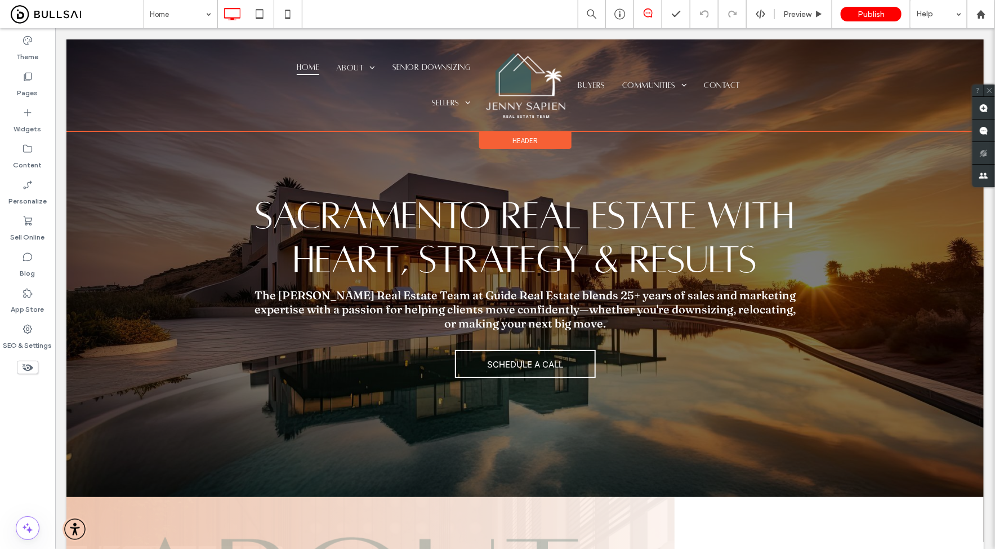
scroll to position [0, 0]
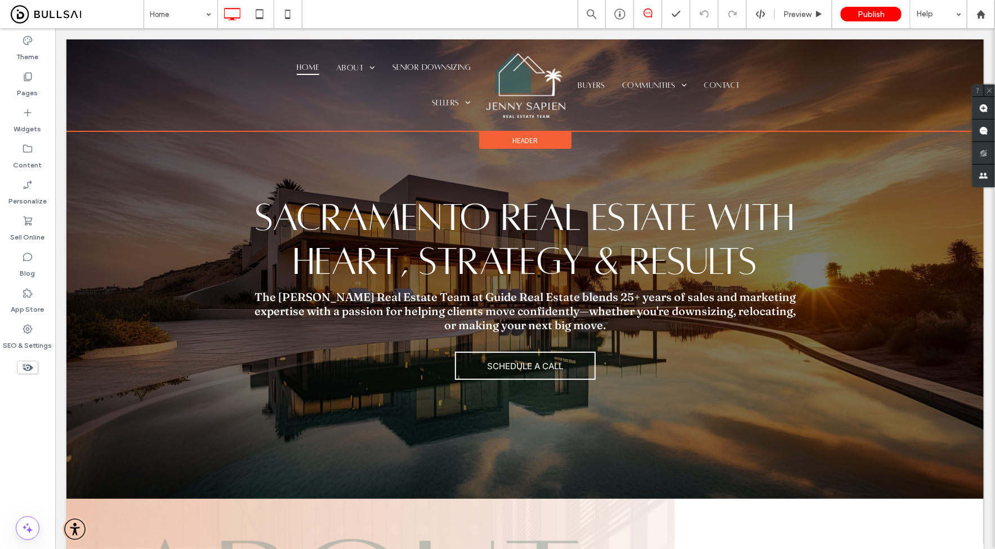
click at [838, 56] on div "**********" at bounding box center [900, 85] width 150 height 78
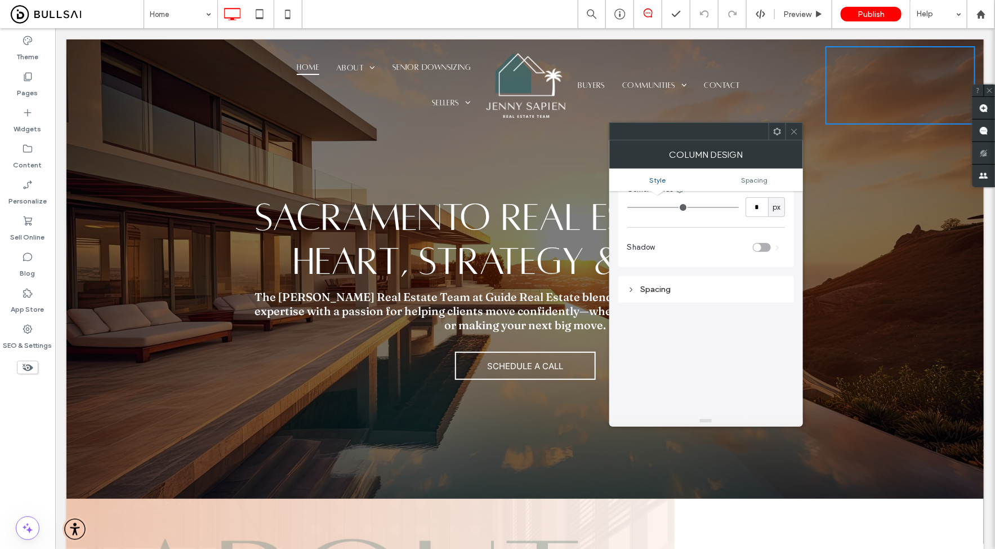
click at [657, 176] on span "Style" at bounding box center [658, 180] width 16 height 8
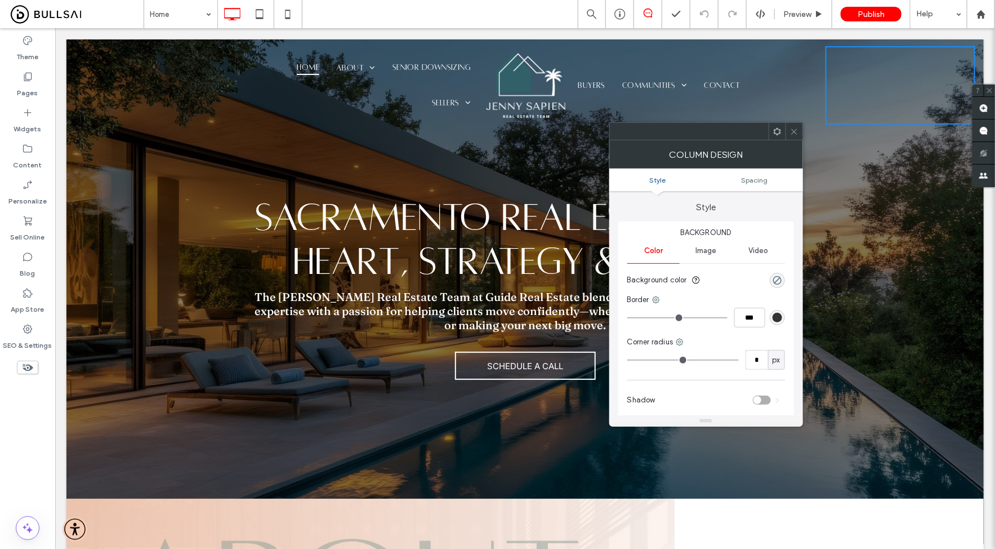
click at [659, 254] on span "Color" at bounding box center [653, 250] width 19 height 9
click at [662, 277] on span "Background color" at bounding box center [658, 279] width 60 height 11
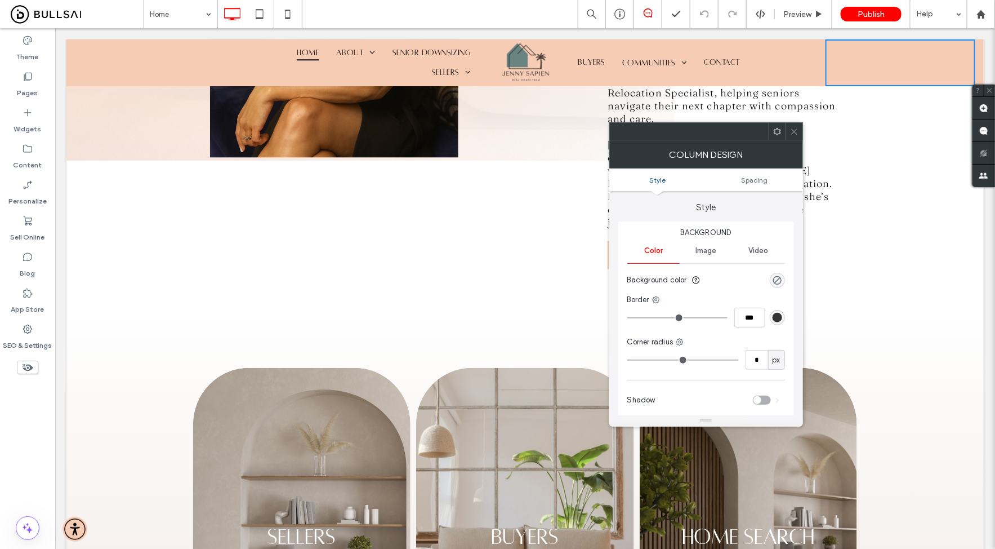
scroll to position [880, 0]
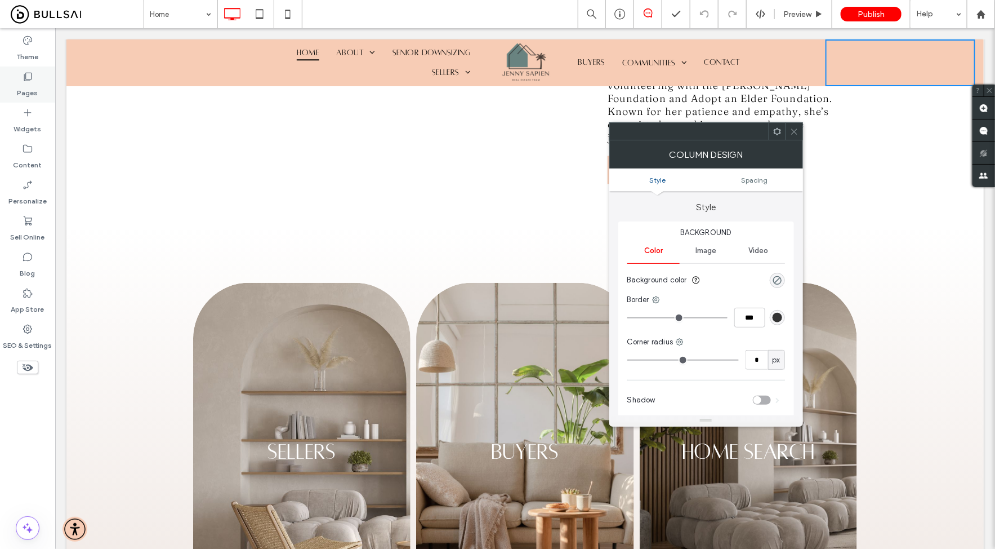
click at [26, 77] on icon at bounding box center [27, 76] width 11 height 11
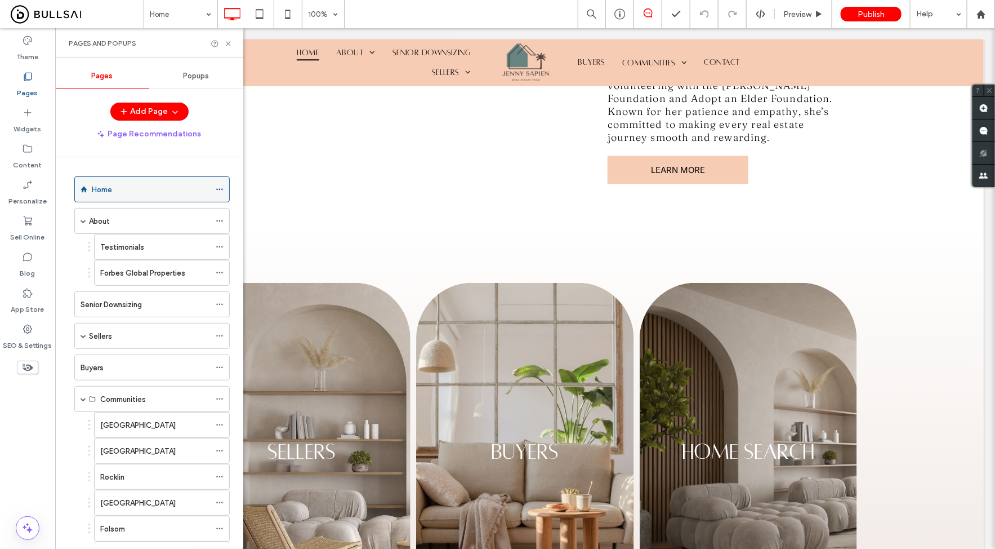
click at [139, 189] on div "Home" at bounding box center [151, 190] width 118 height 12
click at [220, 188] on div at bounding box center [497, 274] width 995 height 549
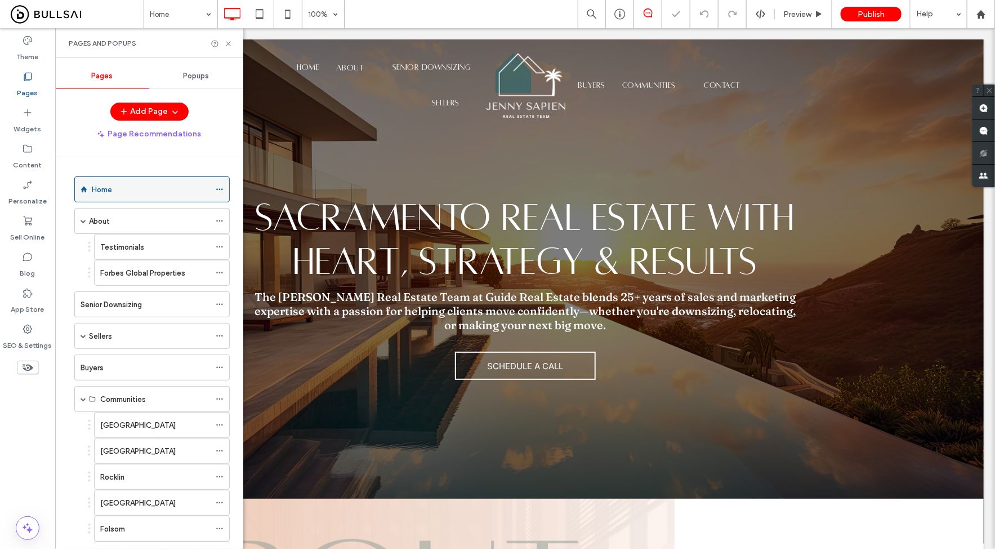
scroll to position [0, 0]
click at [220, 189] on icon at bounding box center [220, 189] width 8 height 8
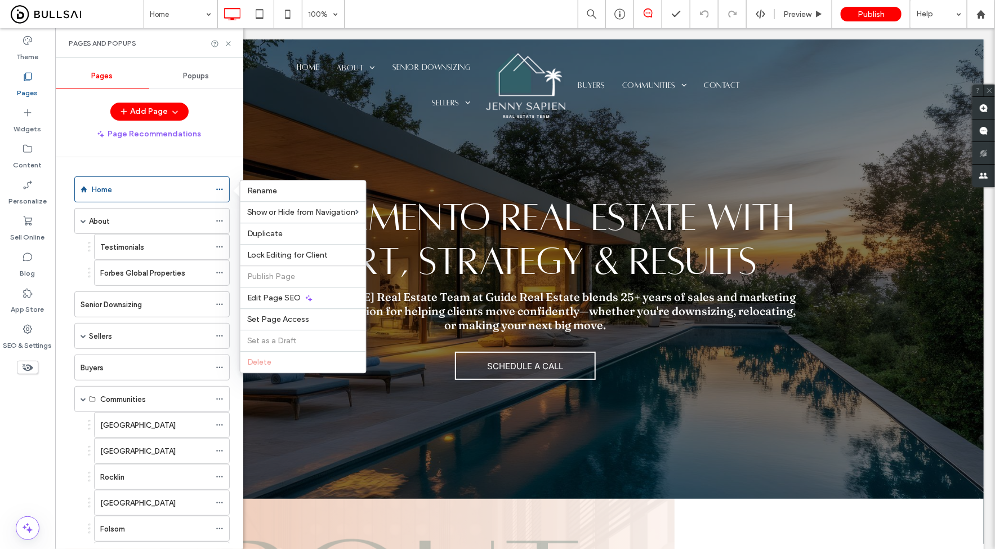
click at [367, 124] on div at bounding box center [525, 288] width 940 height 521
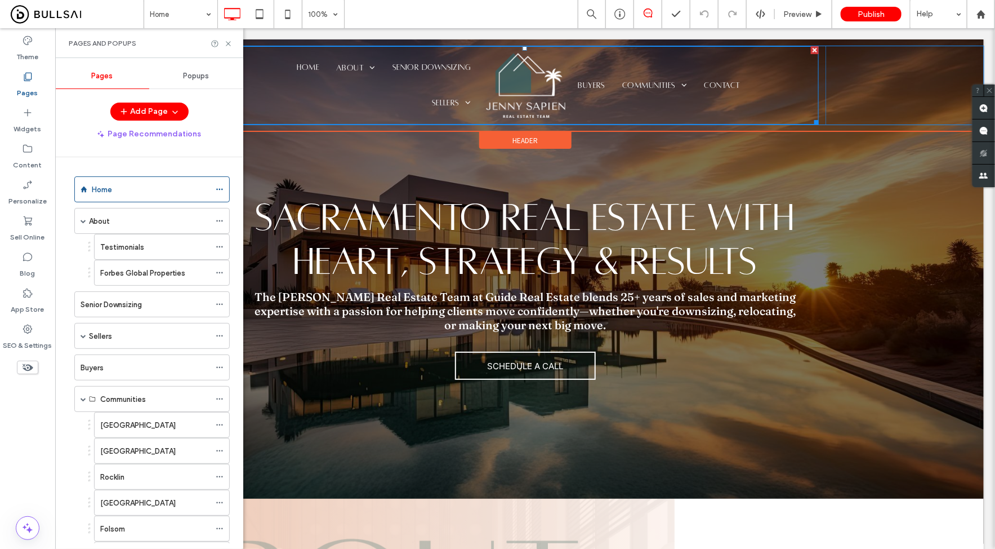
click at [710, 101] on ul "Buyers Communities Sacramento Roseville Rocklin Granite Bay Folsom El Dorado Hi…" at bounding box center [690, 85] width 241 height 71
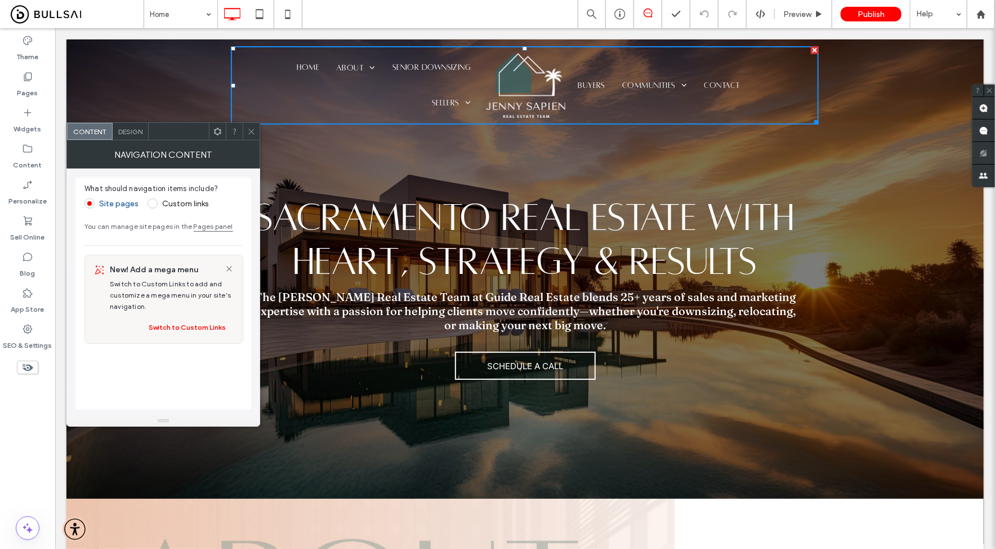
click at [134, 131] on span "Design" at bounding box center [130, 131] width 24 height 8
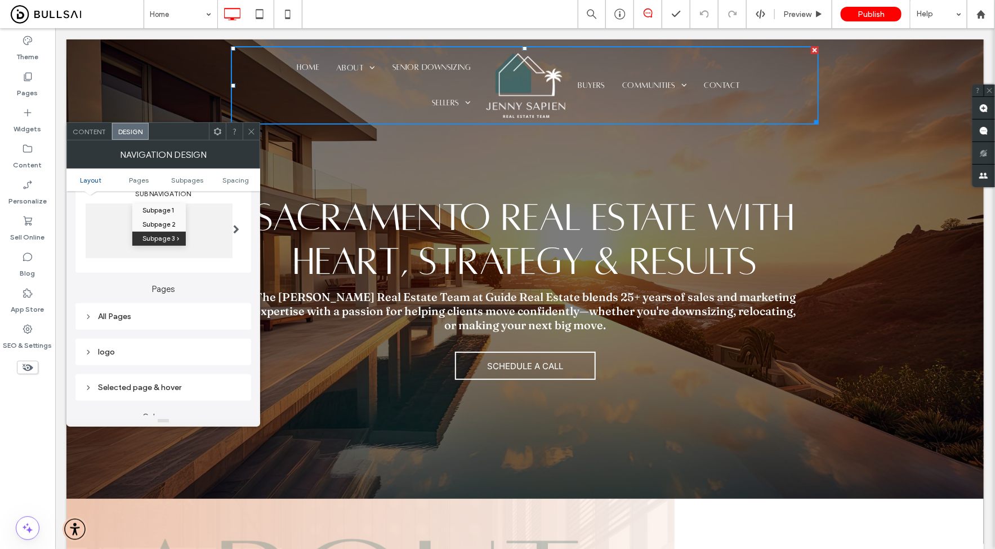
scroll to position [192, 0]
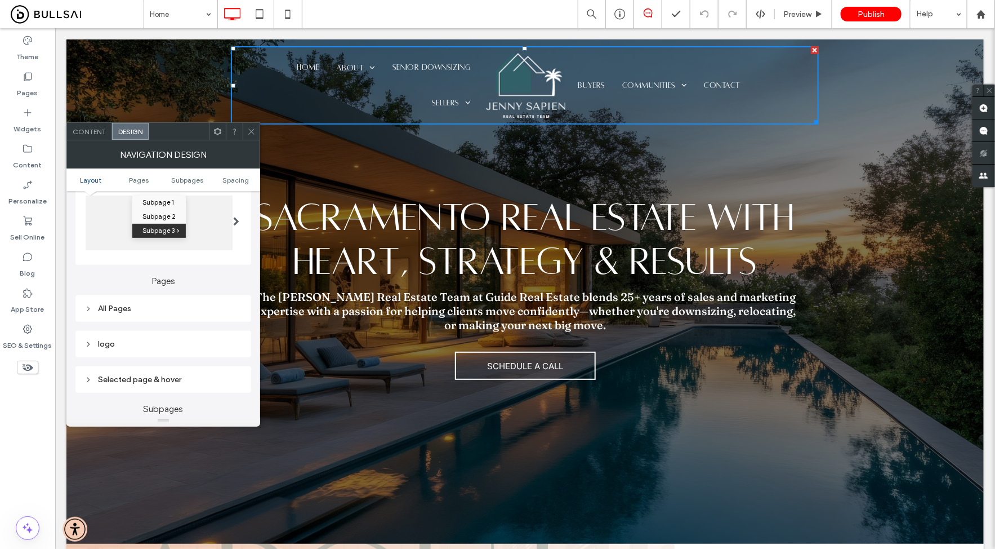
click at [345, 385] on div "SCHEDULE A CALL Click To Paste" at bounding box center [525, 364] width 631 height 39
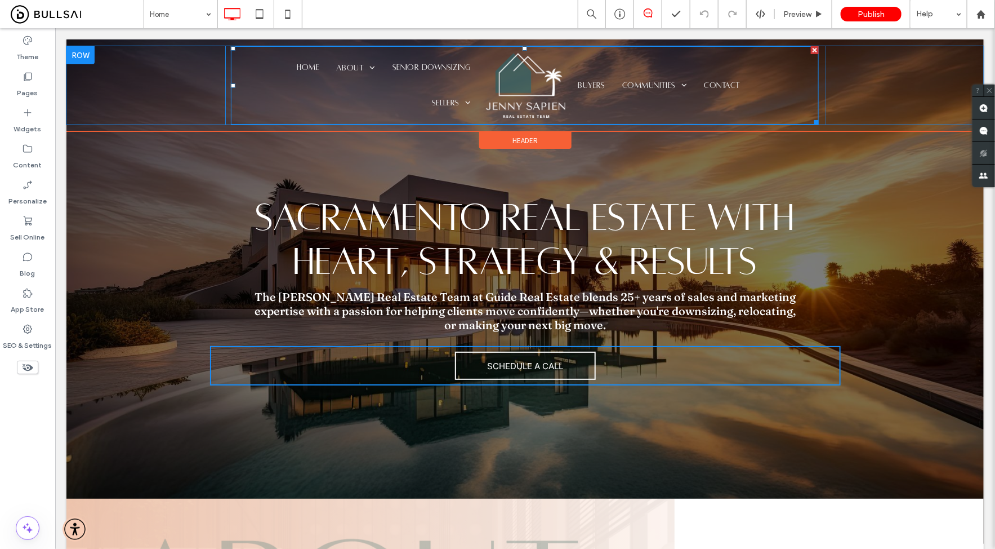
click at [273, 102] on ul "Home About Testimonials Forbes Global Properties Senior Downsizing Sellers Mark…" at bounding box center [359, 85] width 241 height 71
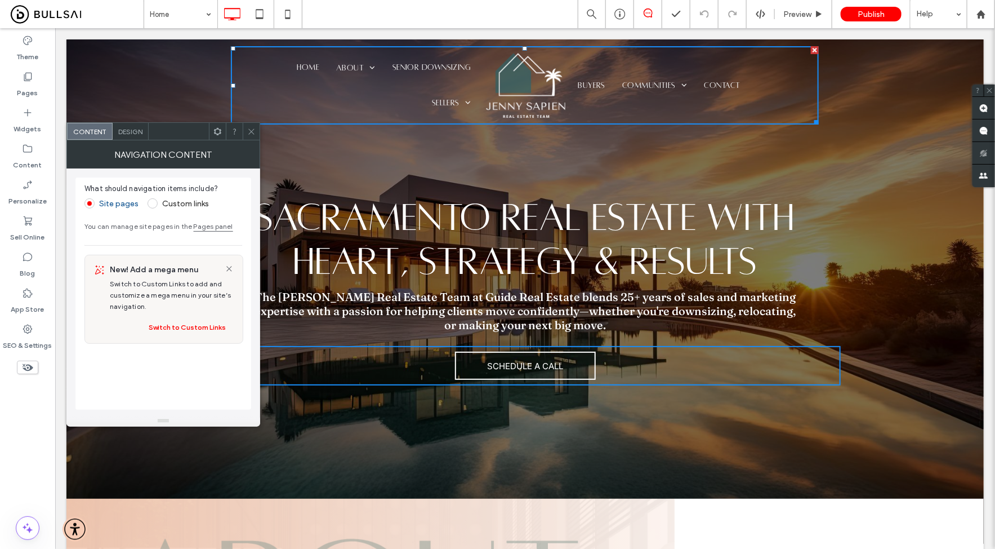
click at [127, 136] on div "Design" at bounding box center [131, 131] width 36 height 17
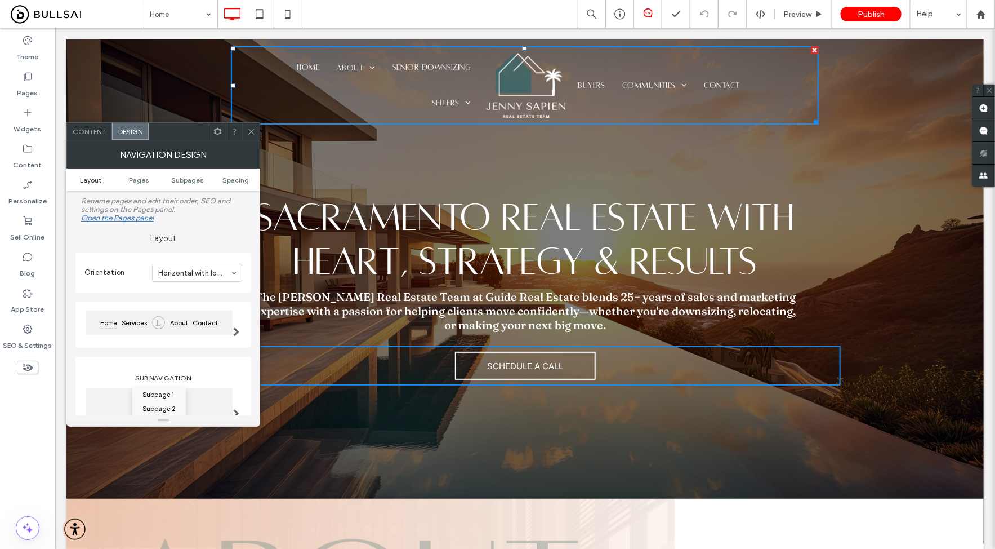
click at [90, 179] on span "Layout" at bounding box center [90, 180] width 21 height 8
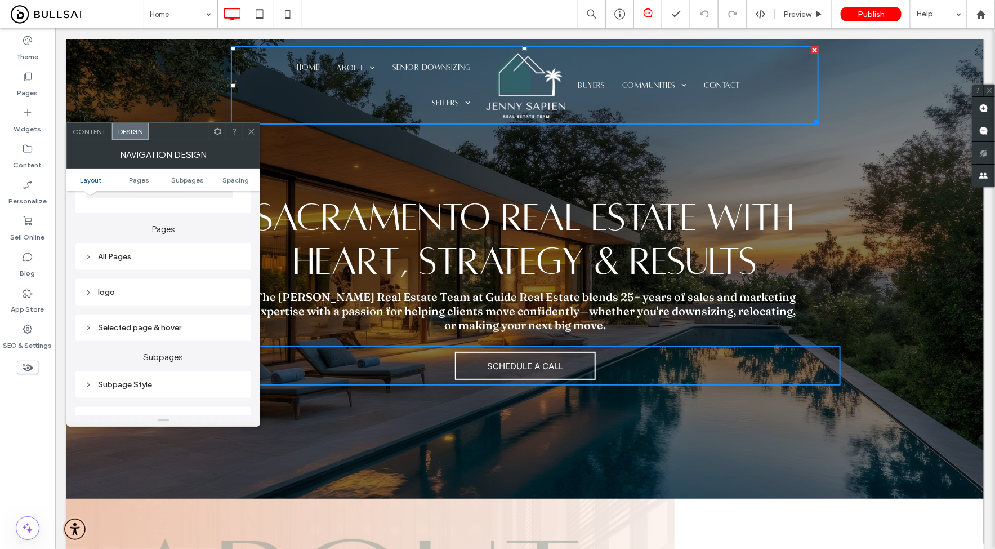
scroll to position [242, 0]
click at [152, 263] on div "All Pages" at bounding box center [164, 258] width 158 height 15
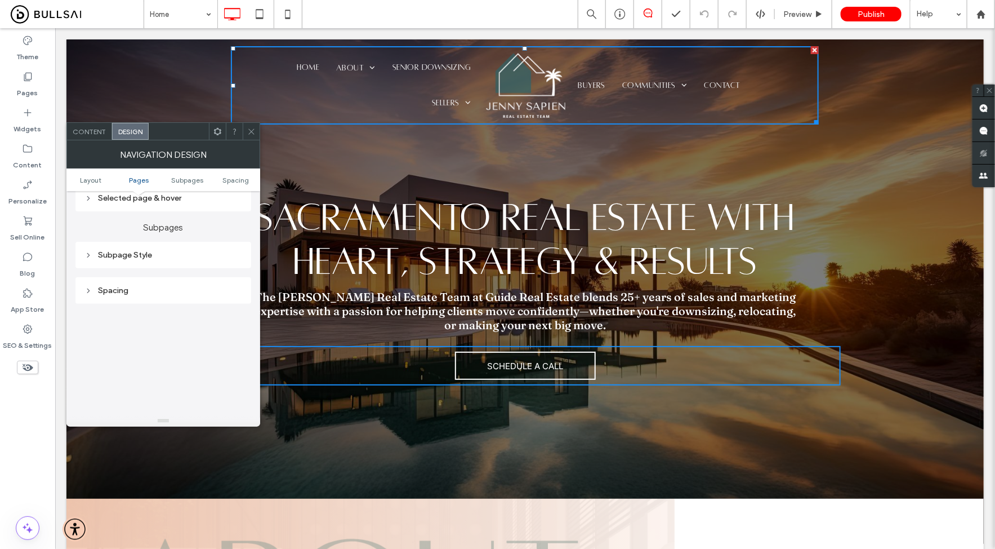
scroll to position [541, 0]
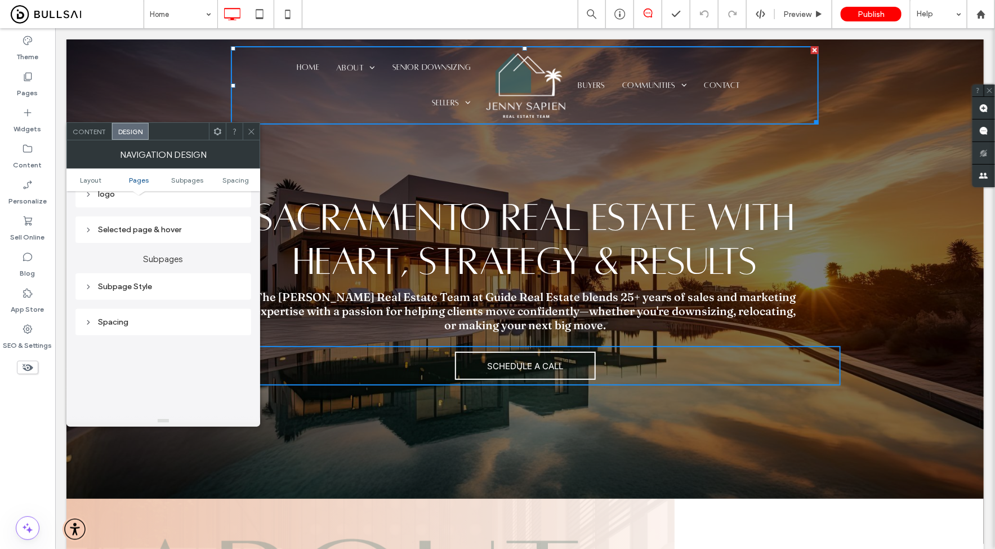
click at [164, 287] on div "Subpage Style" at bounding box center [164, 287] width 158 height 10
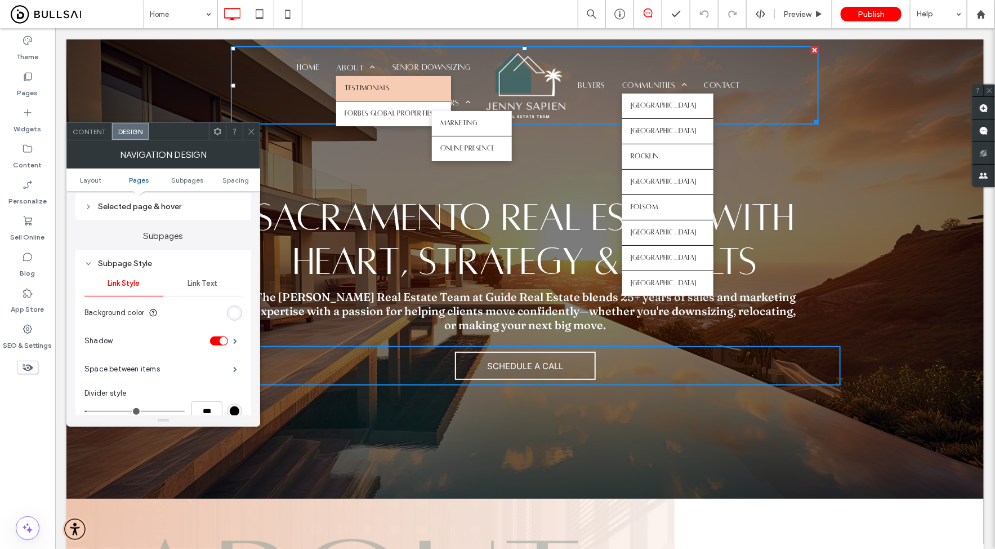
scroll to position [571, 0]
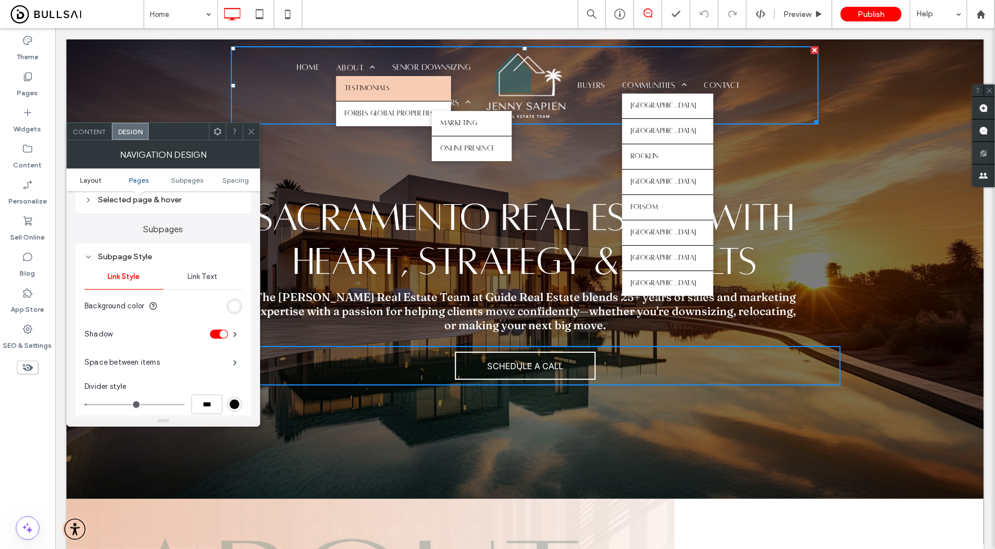
click at [93, 179] on span "Layout" at bounding box center [90, 180] width 21 height 8
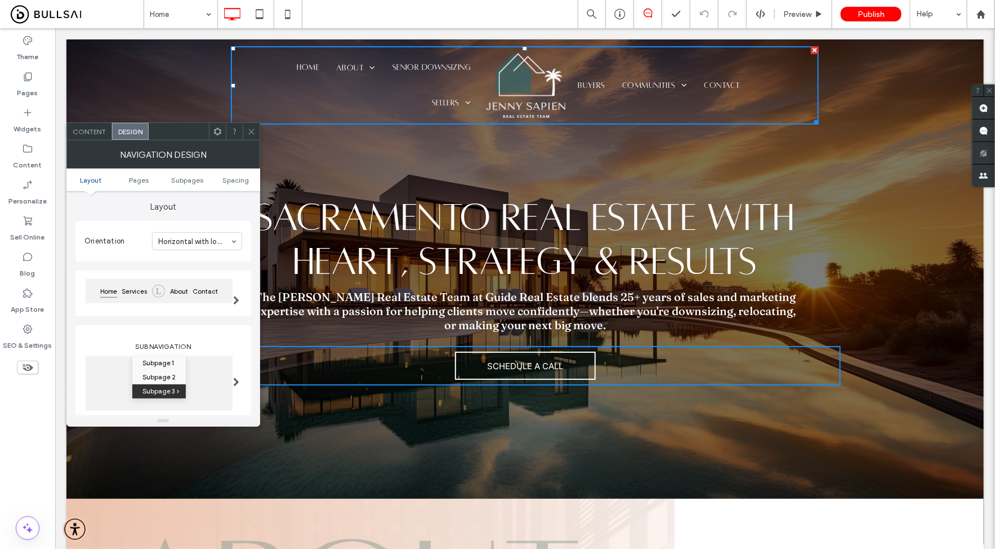
scroll to position [32, 0]
click at [164, 83] on div "Click To Paste" at bounding box center [149, 85] width 150 height 78
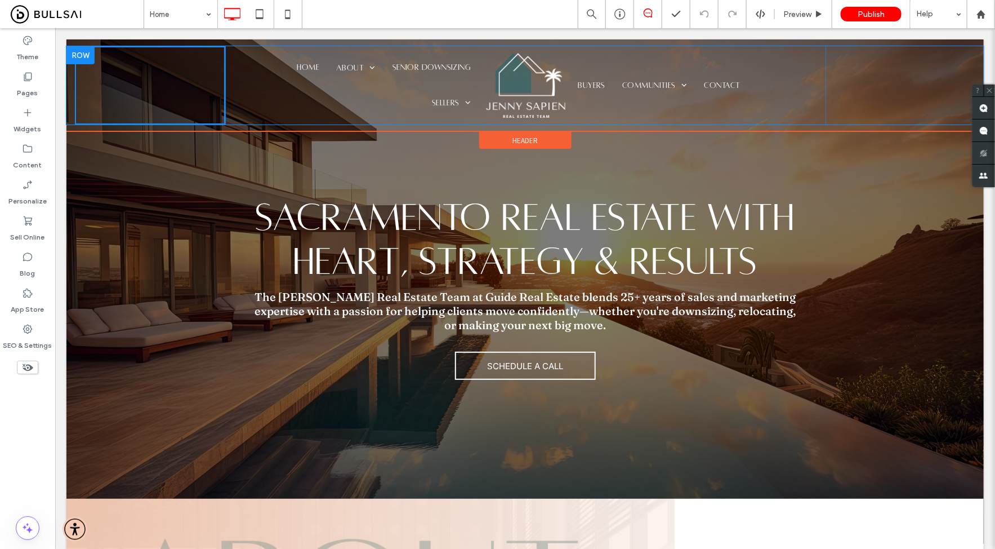
click at [164, 83] on div "Click To Paste" at bounding box center [149, 85] width 150 height 78
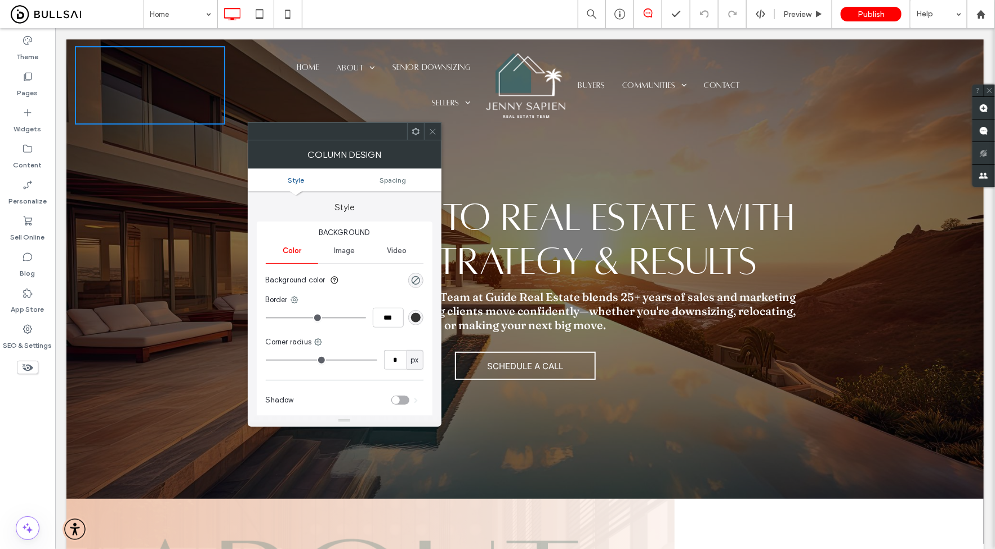
click at [309, 276] on span "Background color" at bounding box center [296, 279] width 60 height 11
click at [341, 249] on span "Image" at bounding box center [344, 250] width 21 height 9
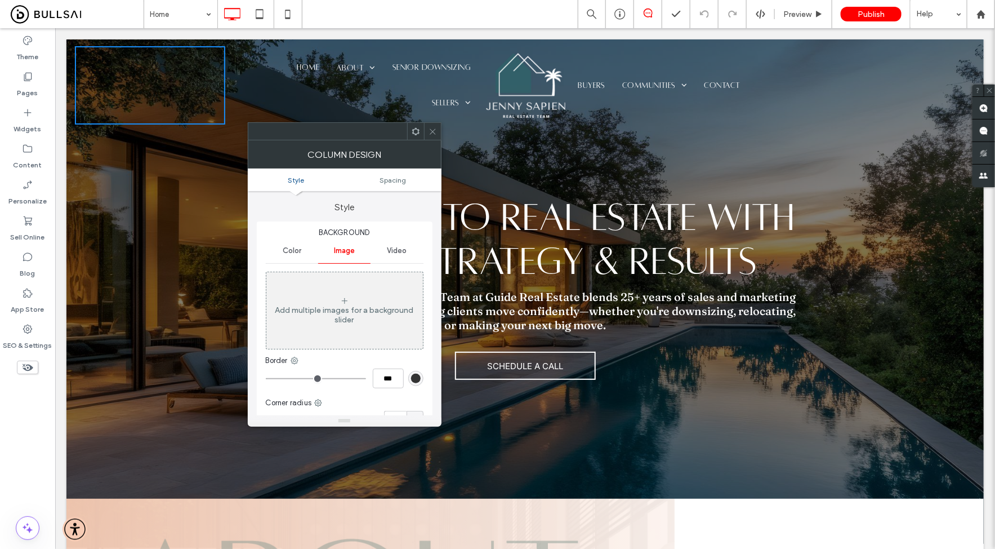
click at [402, 240] on div "Video" at bounding box center [397, 250] width 52 height 25
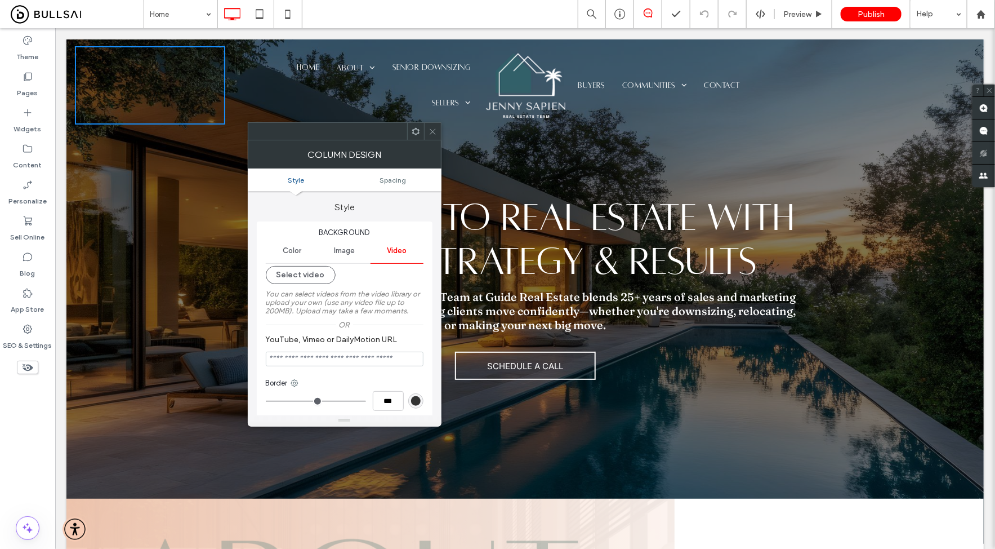
click at [303, 254] on div "Color" at bounding box center [292, 250] width 52 height 25
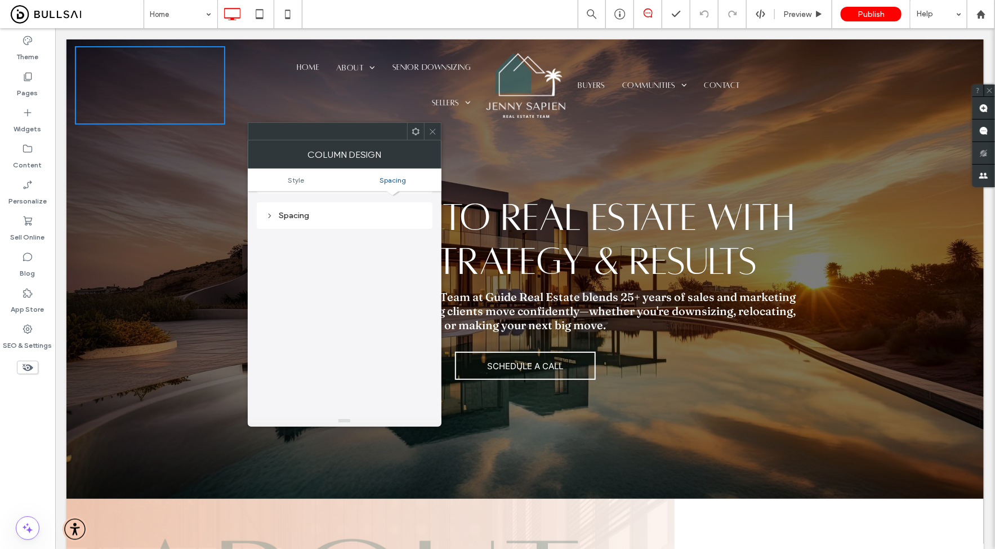
scroll to position [228, 0]
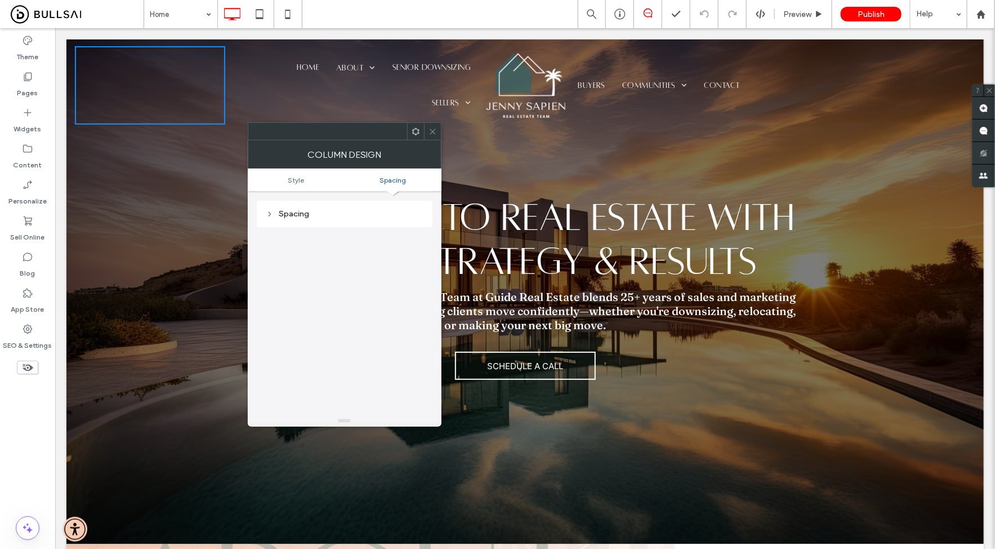
click at [650, 404] on div at bounding box center [525, 291] width 918 height 504
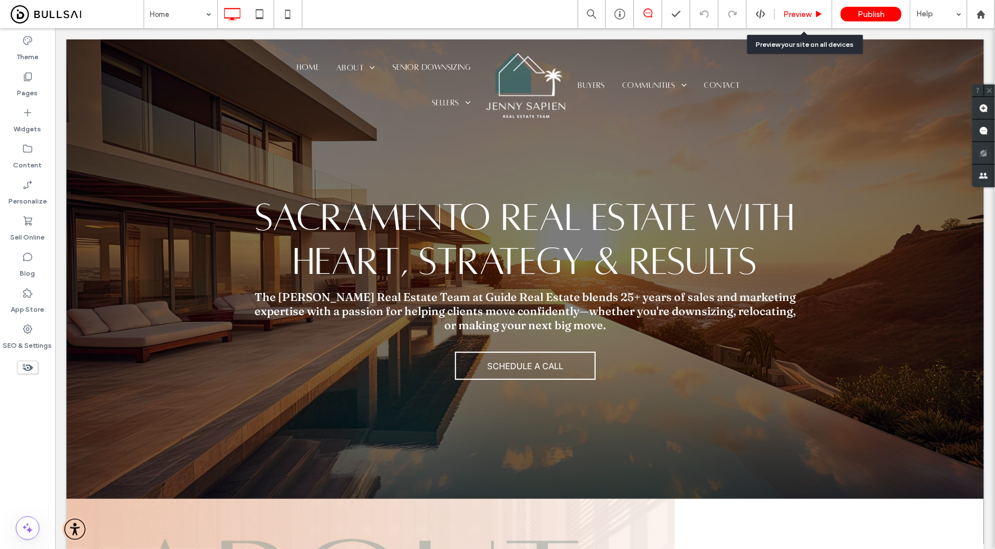
click at [807, 10] on span "Preview" at bounding box center [798, 15] width 28 height 10
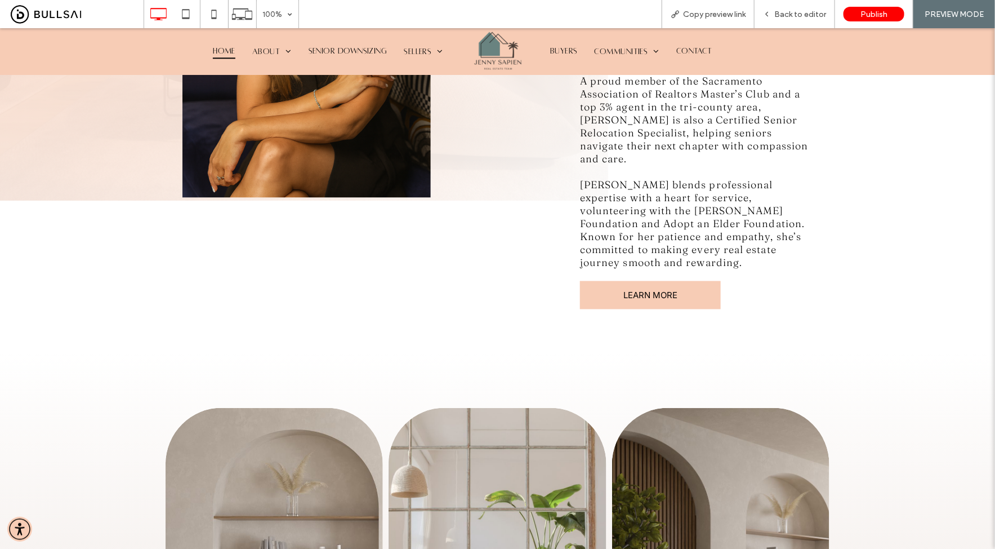
scroll to position [756, 0]
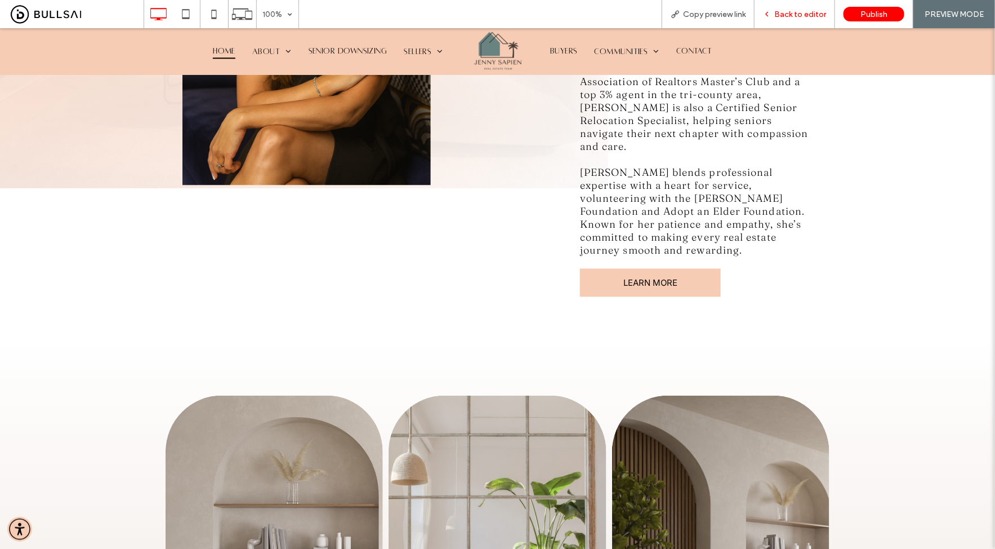
click at [815, 2] on div "Back to editor" at bounding box center [795, 14] width 81 height 28
click at [808, 15] on span "Back to editor" at bounding box center [801, 15] width 52 height 10
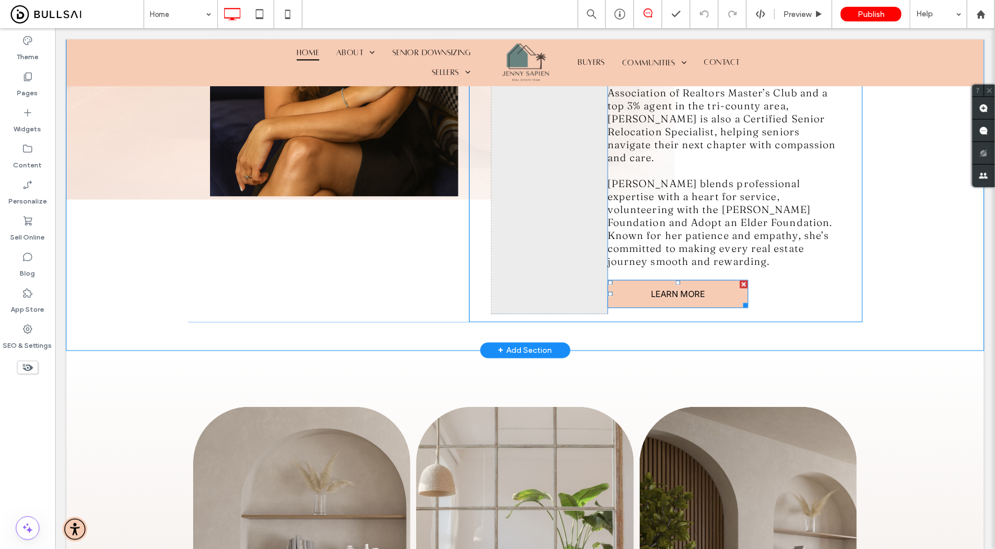
click at [707, 279] on link "LEARN MORE" at bounding box center [677, 293] width 141 height 28
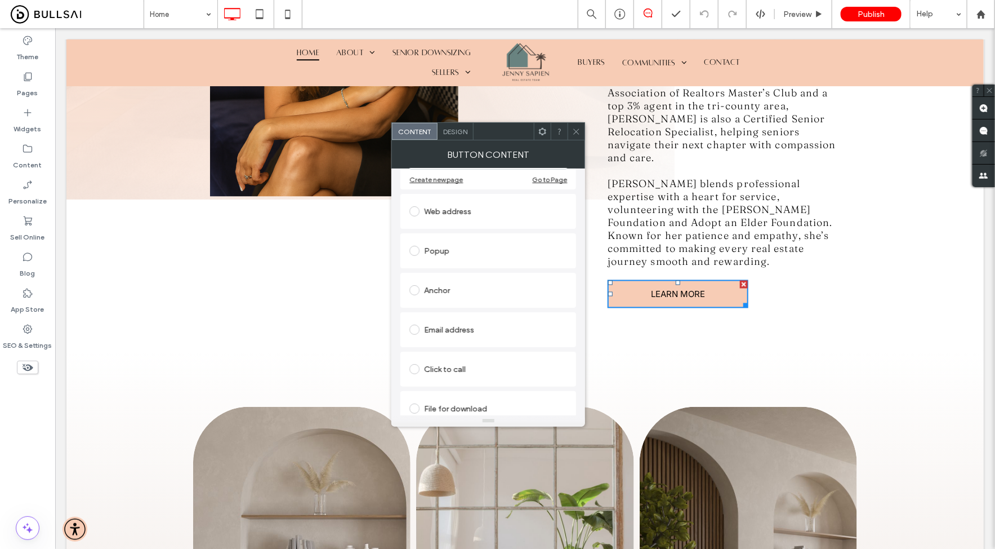
scroll to position [178, 0]
click at [451, 133] on span "Design" at bounding box center [455, 131] width 24 height 8
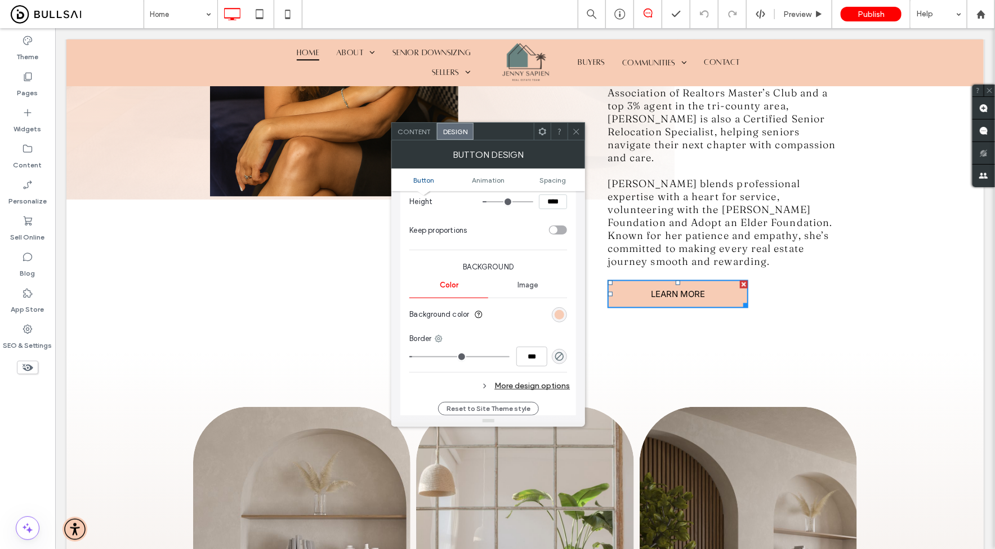
scroll to position [213, 0]
click at [522, 307] on section "Background color" at bounding box center [489, 311] width 158 height 28
click at [443, 311] on span "Background color" at bounding box center [440, 310] width 60 height 11
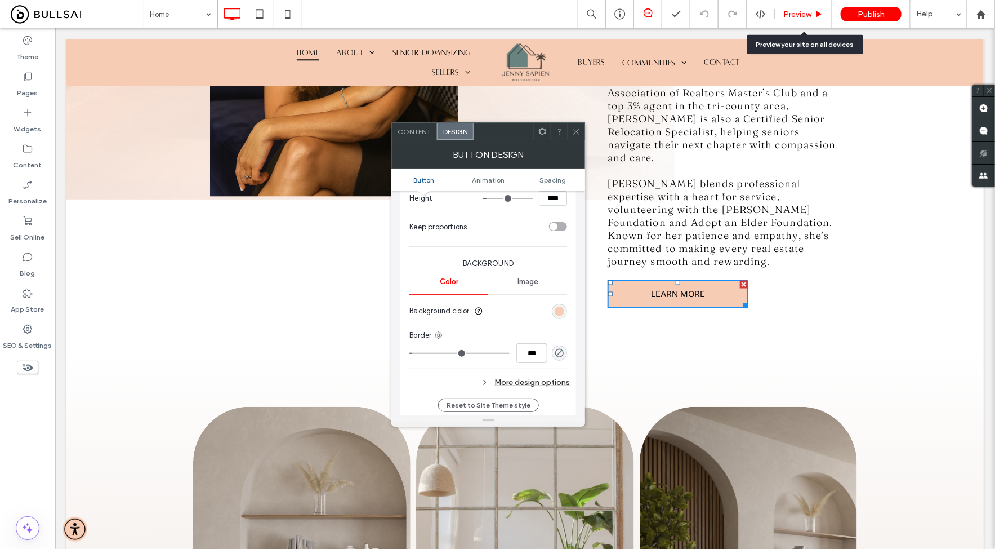
click at [793, 15] on span "Preview" at bounding box center [798, 15] width 28 height 10
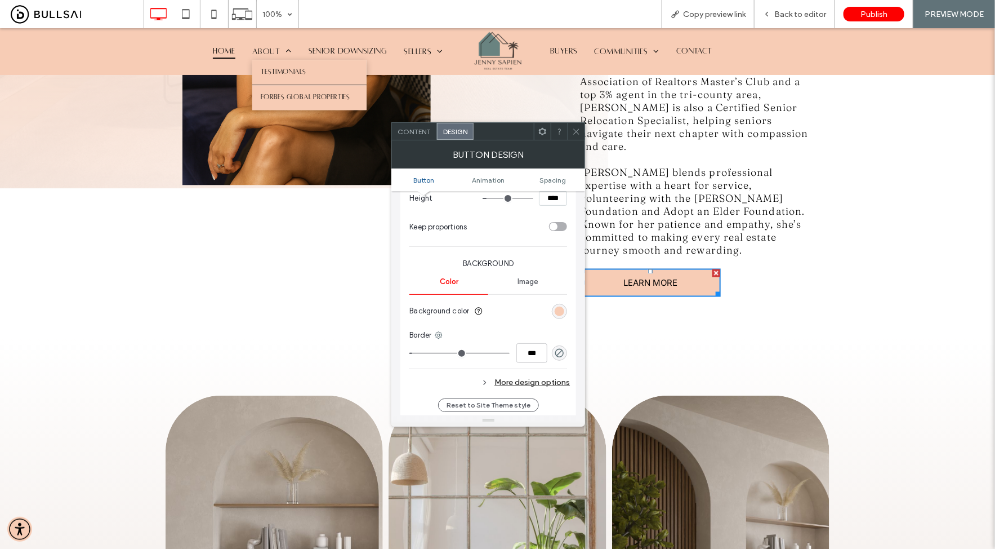
click at [289, 96] on span "Forbes Global Properties" at bounding box center [305, 97] width 89 height 8
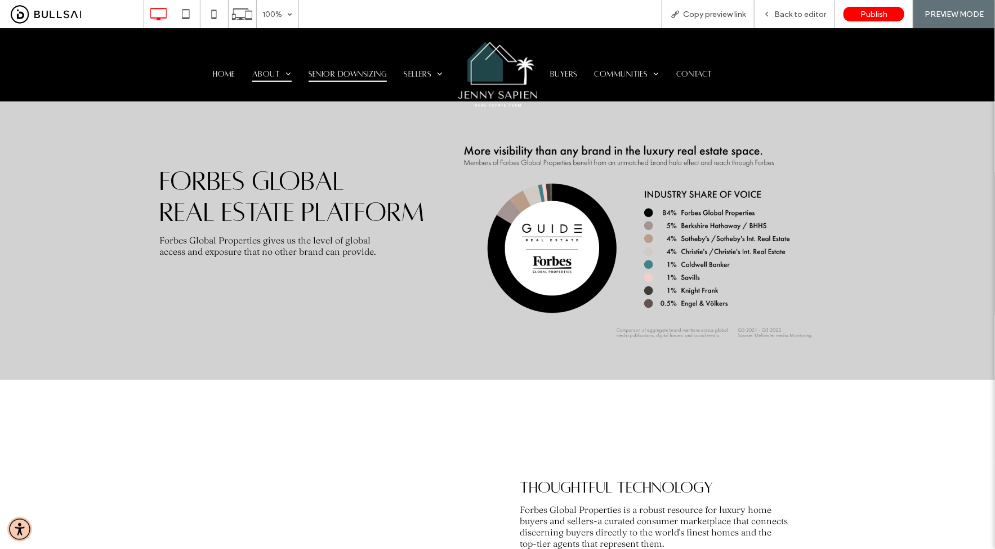
click at [361, 73] on span "Senior Downsizing" at bounding box center [348, 73] width 79 height 15
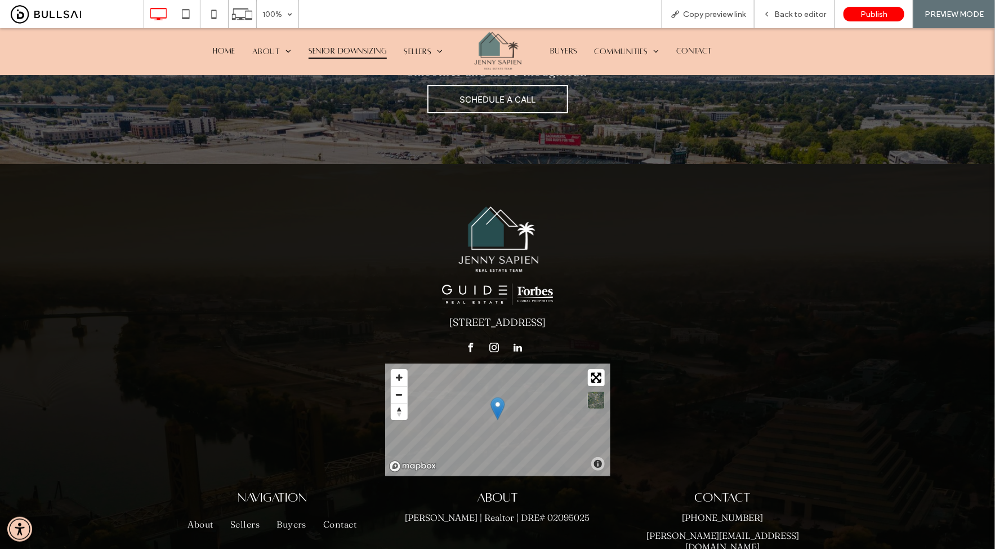
scroll to position [1941, 0]
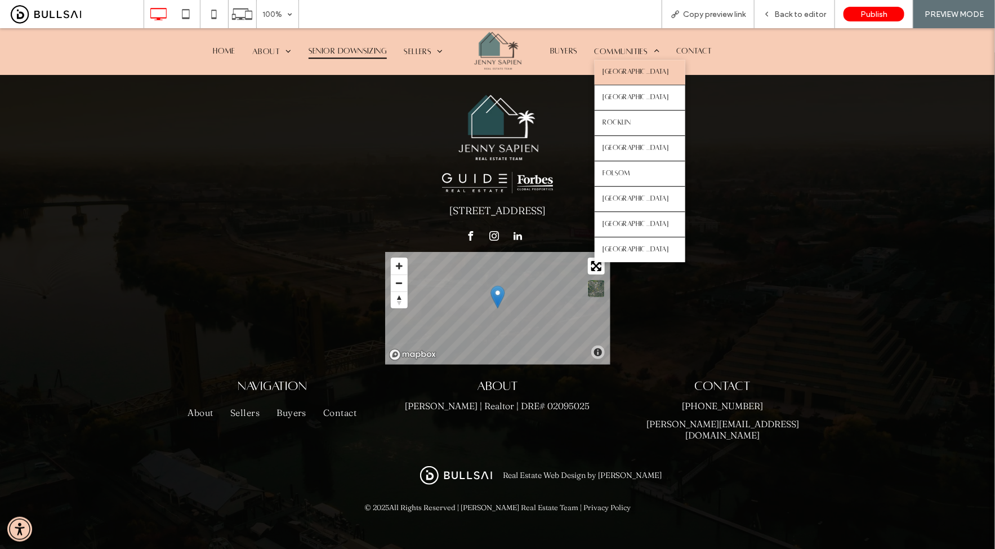
click at [629, 66] on link "Sacramento" at bounding box center [640, 71] width 91 height 25
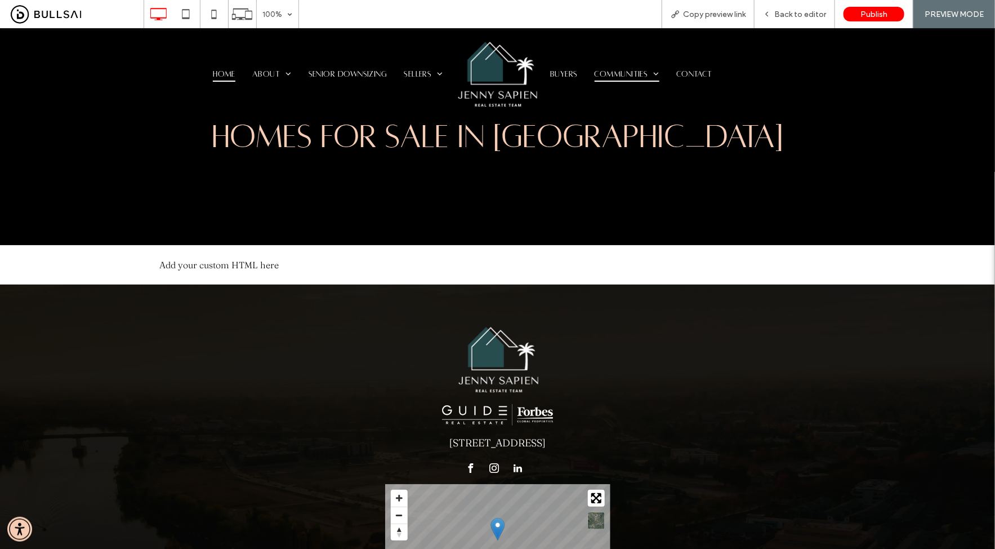
click at [235, 73] on span "Home" at bounding box center [224, 73] width 23 height 15
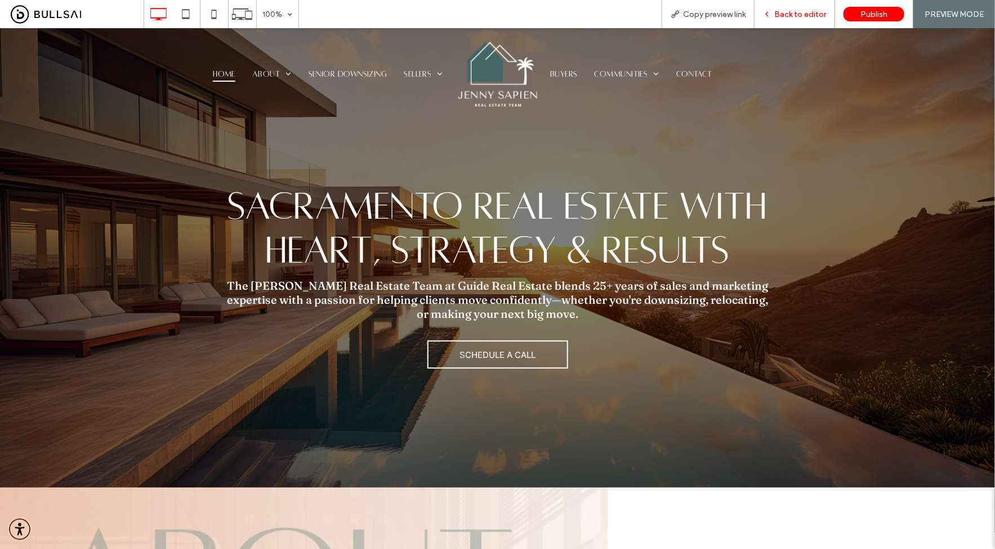
click at [793, 23] on div "Back to editor" at bounding box center [795, 14] width 81 height 28
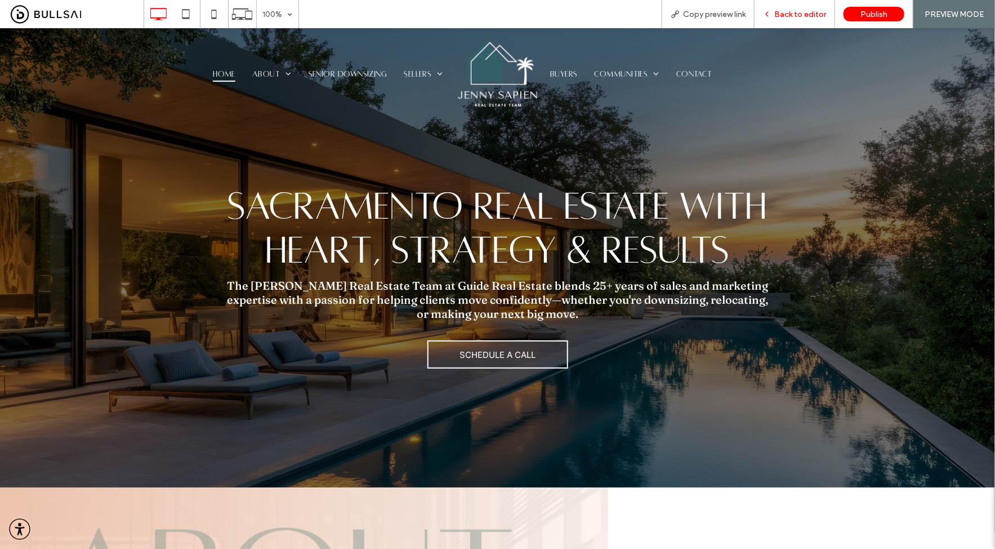
click at [777, 12] on div "Back to editor" at bounding box center [795, 15] width 80 height 10
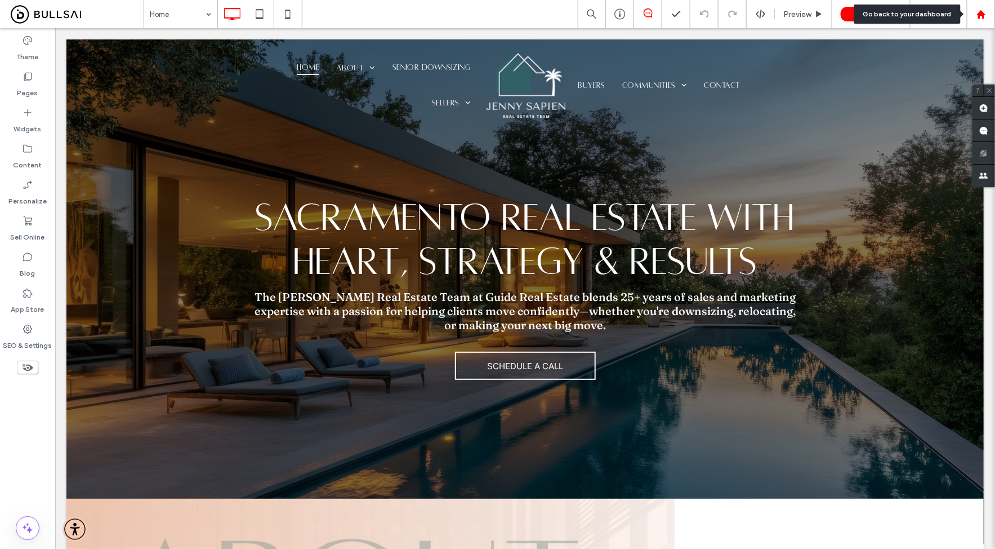
click at [988, 11] on div at bounding box center [981, 15] width 27 height 10
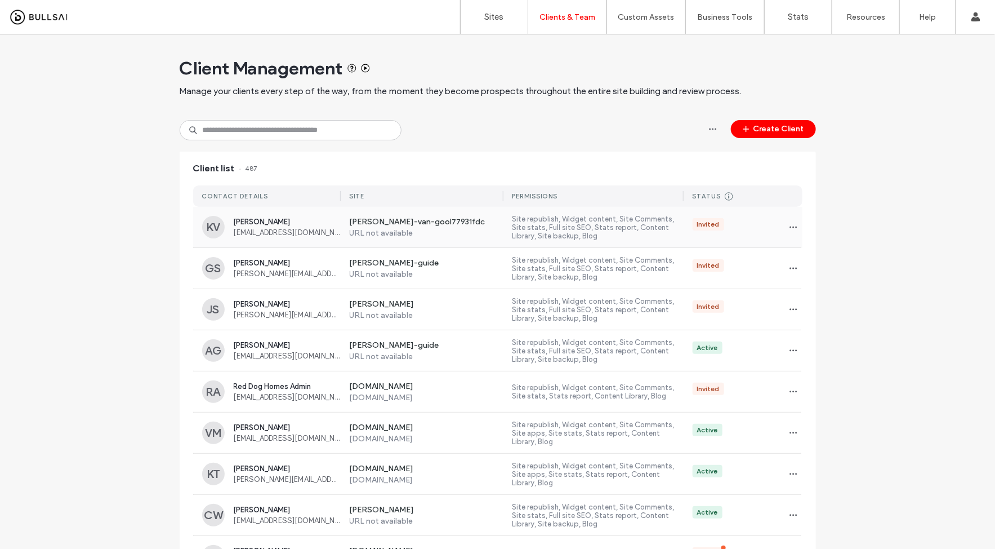
click at [447, 224] on label "[PERSON_NAME]-van-gool77931fdc" at bounding box center [427, 222] width 154 height 11
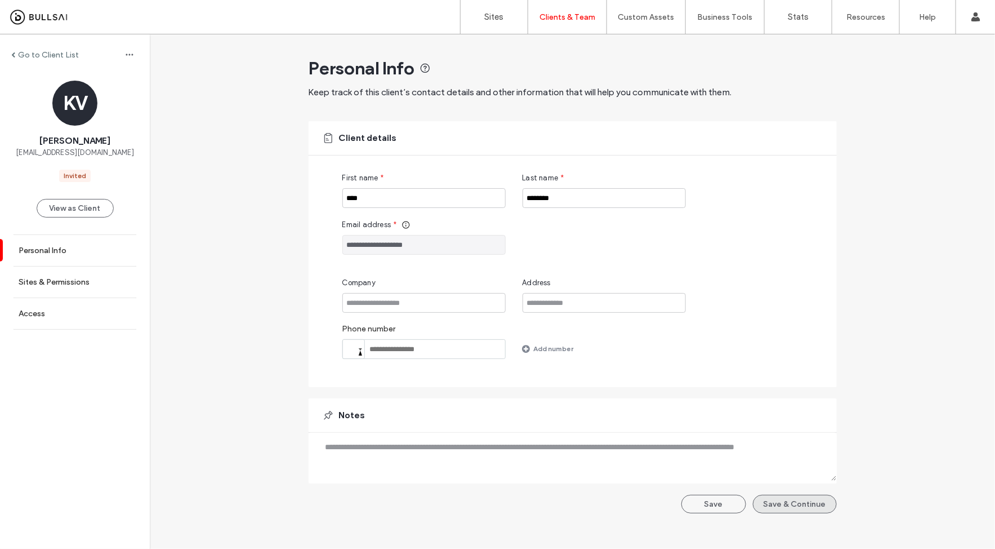
click at [809, 497] on button "Save & Continue" at bounding box center [795, 504] width 84 height 19
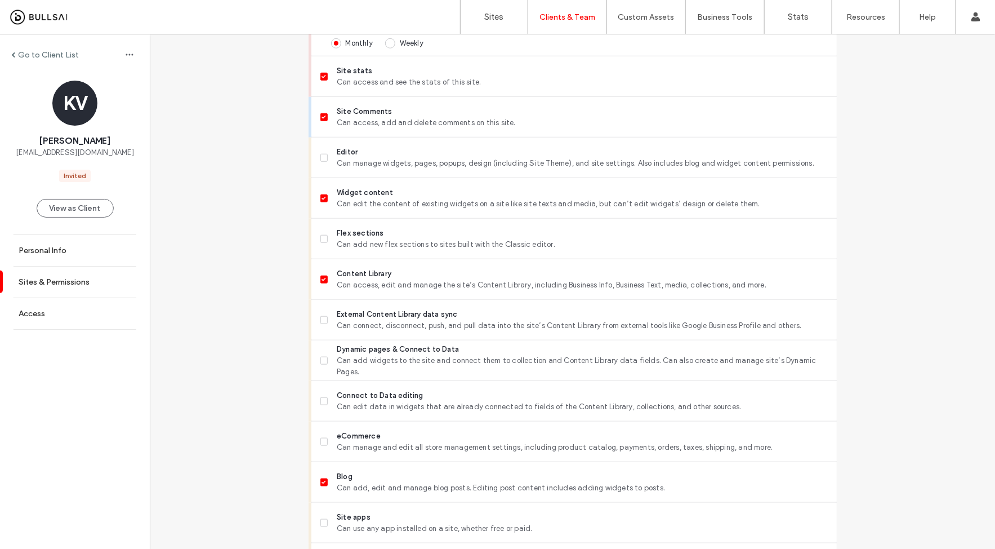
scroll to position [878, 0]
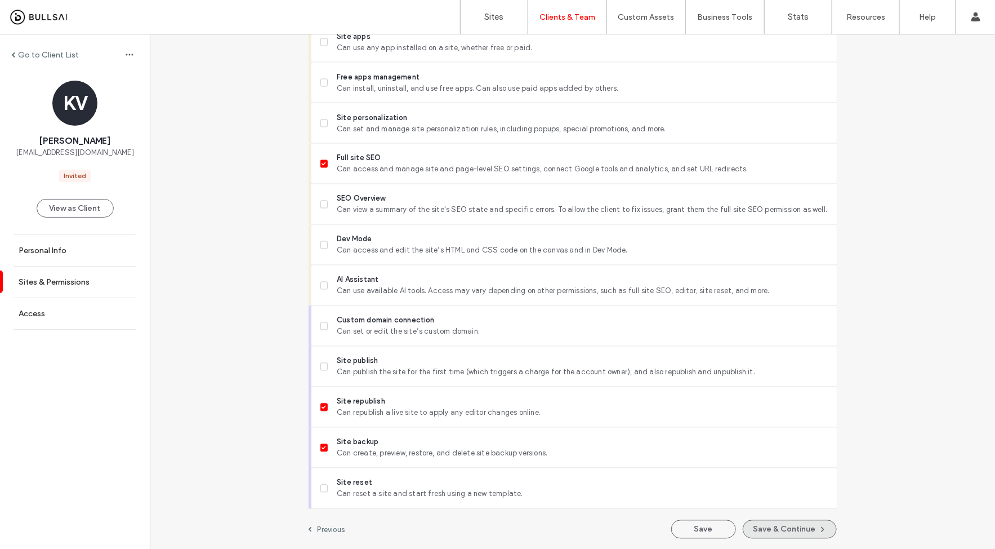
click at [764, 522] on button "Save & Continue" at bounding box center [790, 529] width 94 height 19
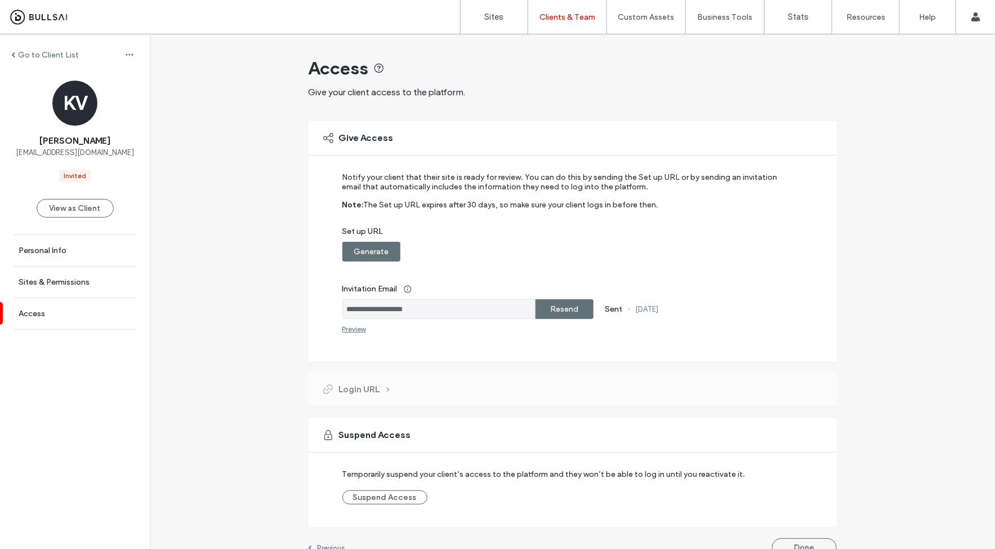
click at [561, 308] on label "Resend" at bounding box center [564, 309] width 28 height 21
drag, startPoint x: 427, startPoint y: 308, endPoint x: 340, endPoint y: 305, distance: 87.4
click at [343, 305] on input "**********" at bounding box center [439, 309] width 193 height 20
